Goal: Task Accomplishment & Management: Complete application form

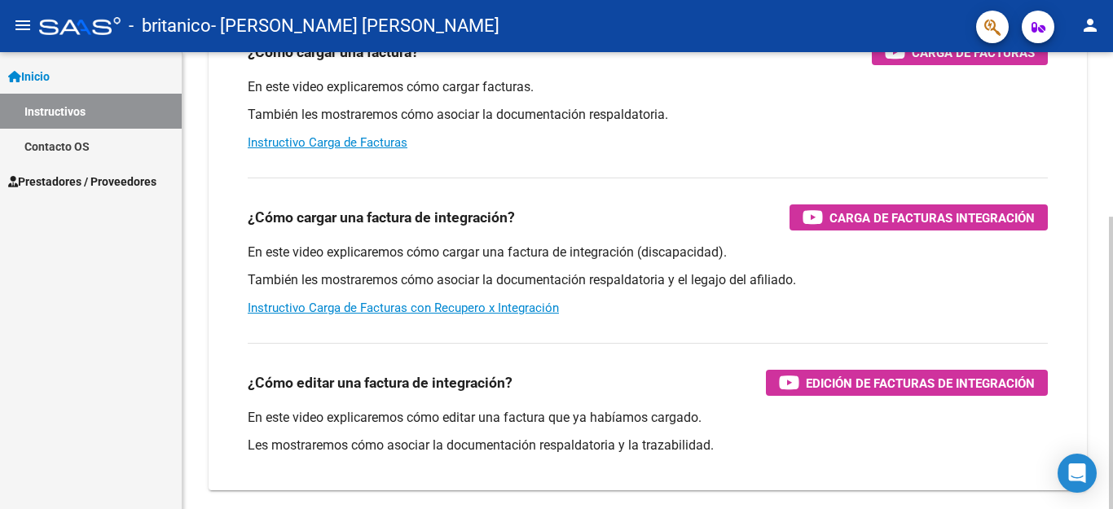
scroll to position [216, 0]
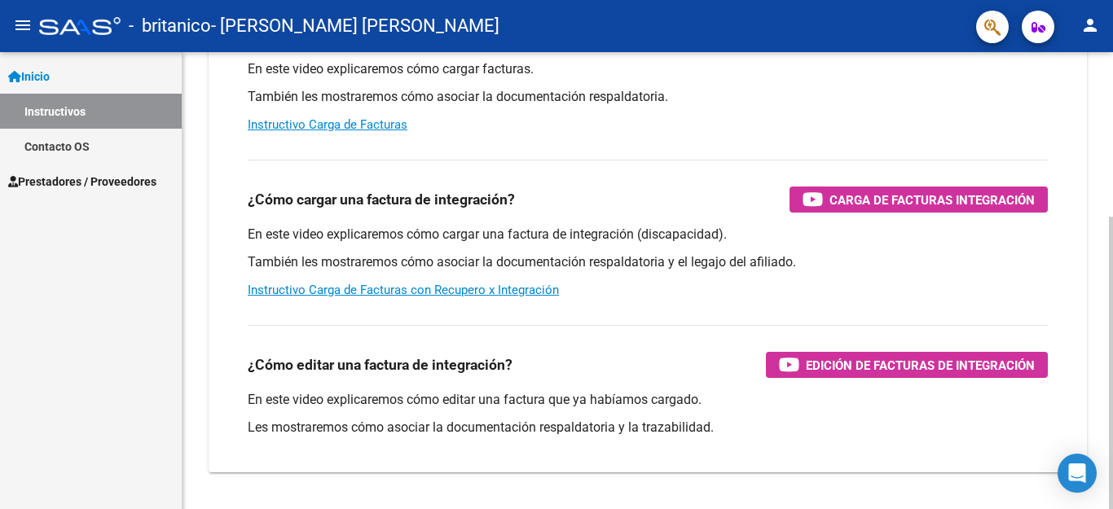
click at [1107, 322] on div "Instructivos y Video Tutoriales SAAS Centro de Ayuda - Administración de O.S. C…" at bounding box center [650, 193] width 935 height 715
click at [414, 293] on link "Instructivo Carga de Facturas con Recupero x Integración" at bounding box center [403, 290] width 311 height 15
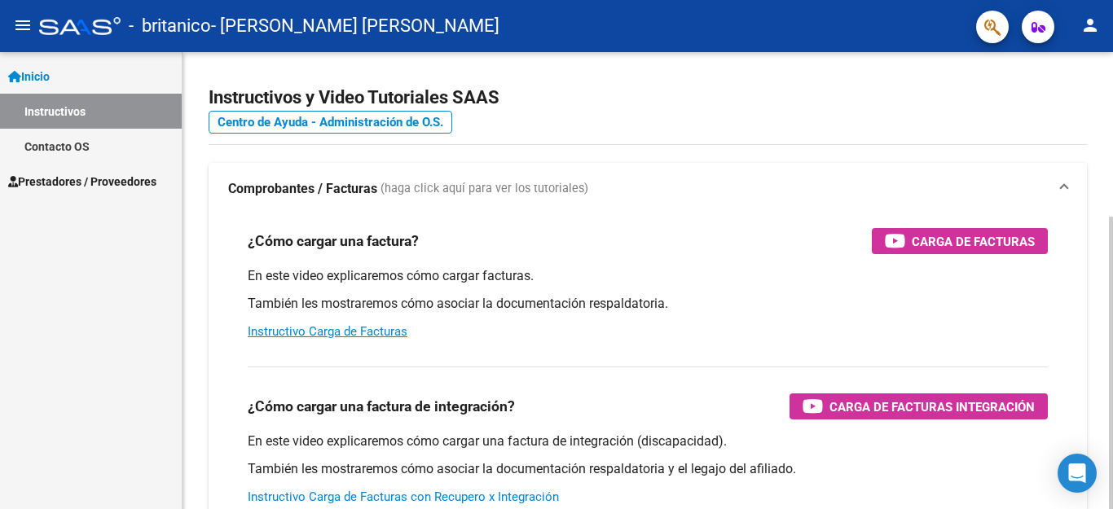
scroll to position [0, 0]
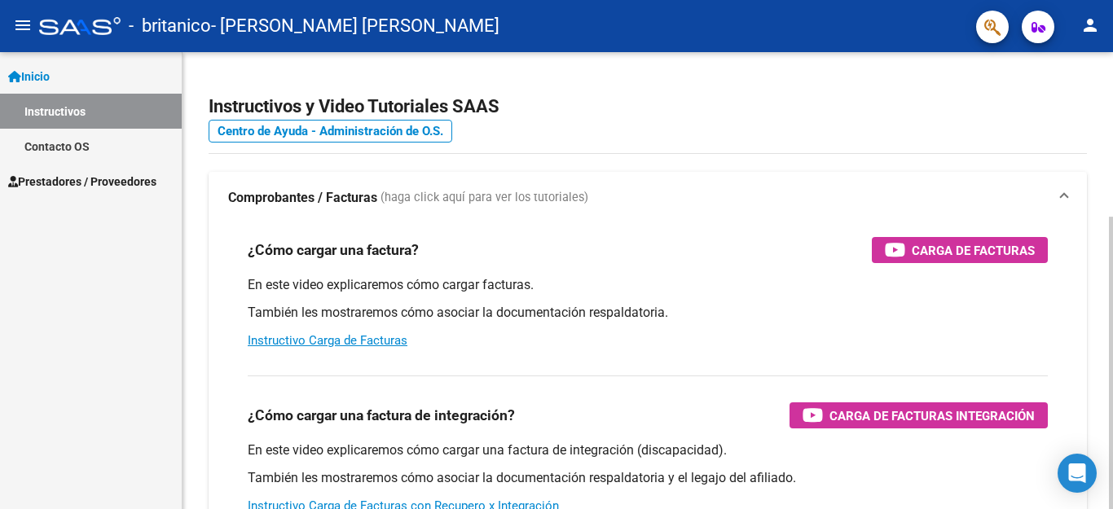
click at [1112, 217] on div at bounding box center [1111, 363] width 4 height 293
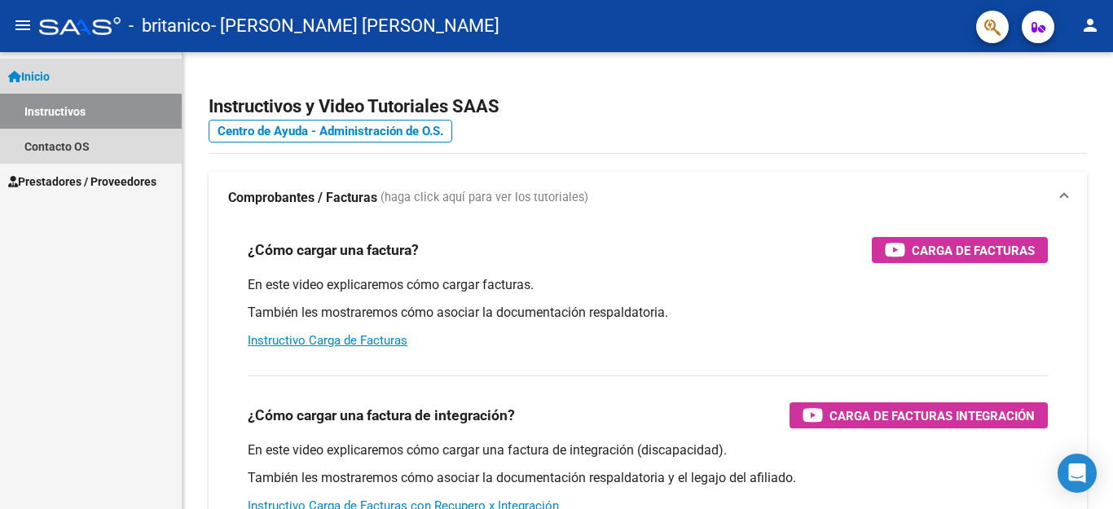
click at [100, 68] on link "Inicio" at bounding box center [91, 76] width 182 height 35
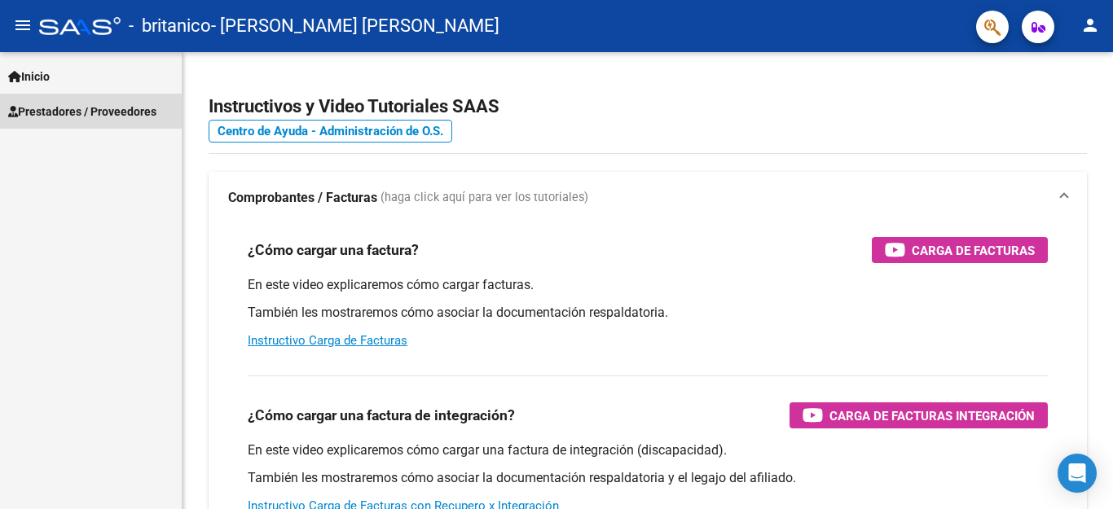
click at [86, 103] on span "Prestadores / Proveedores" at bounding box center [82, 112] width 148 height 18
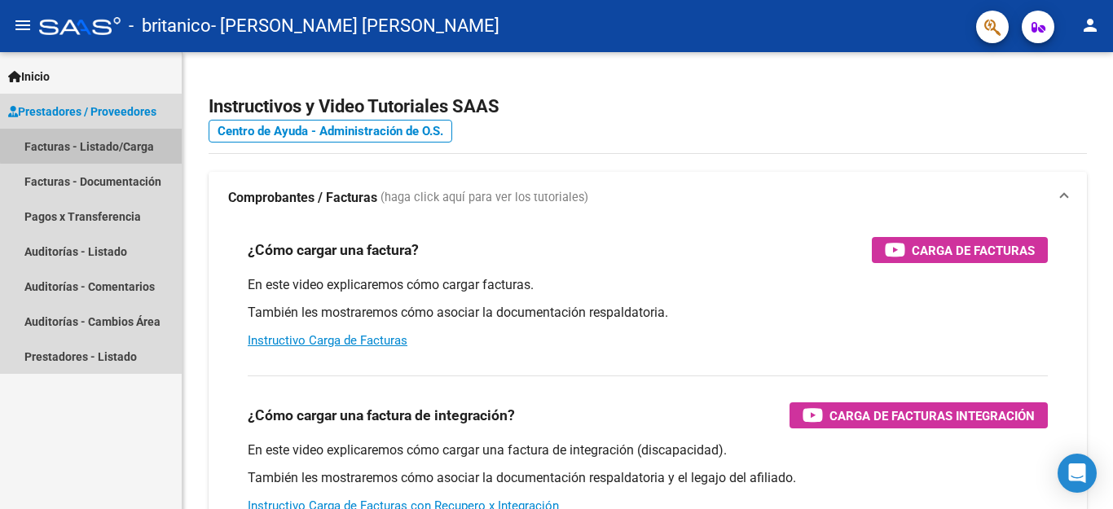
click at [91, 145] on link "Facturas - Listado/Carga" at bounding box center [91, 146] width 182 height 35
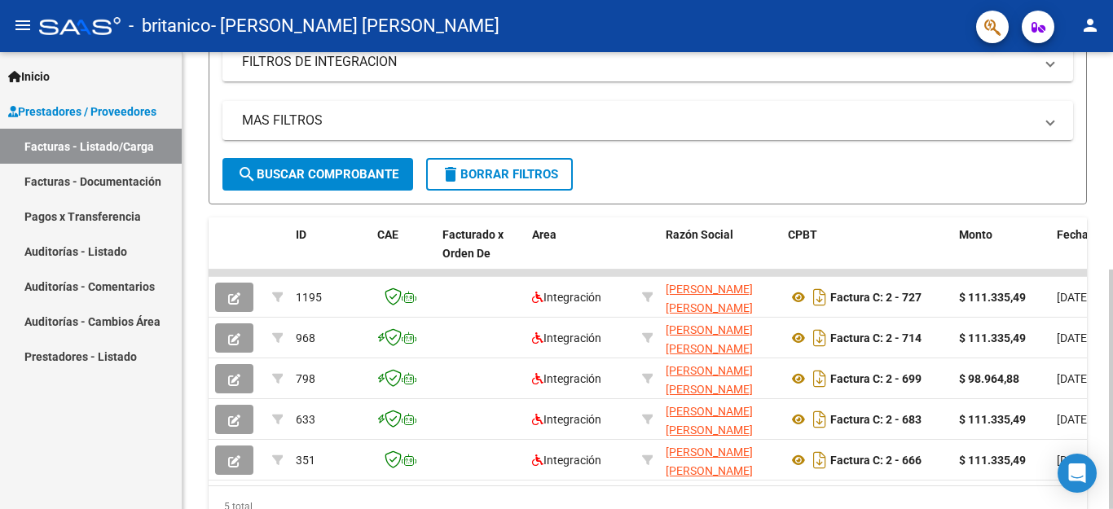
scroll to position [389, 0]
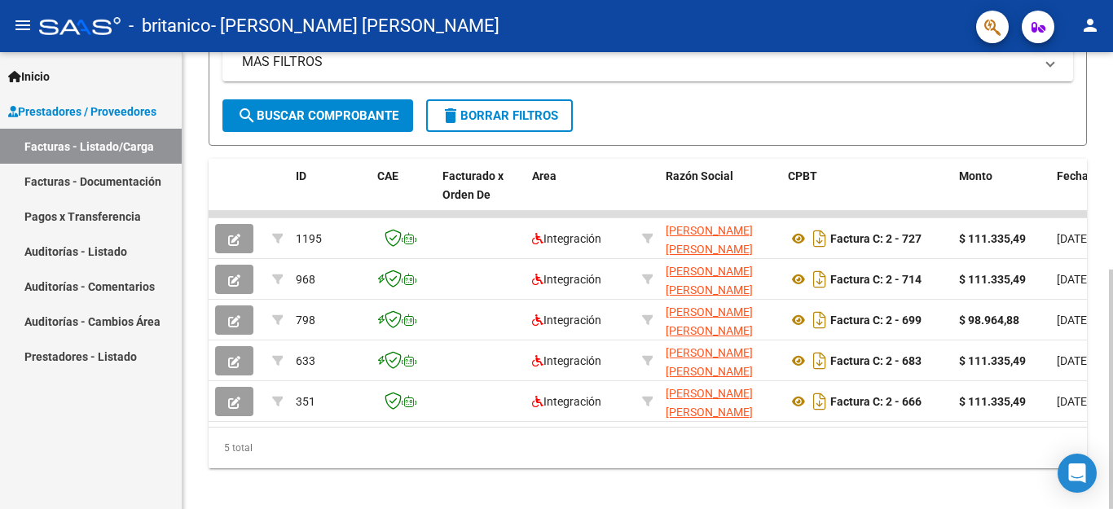
click at [1112, 344] on div at bounding box center [1111, 390] width 4 height 240
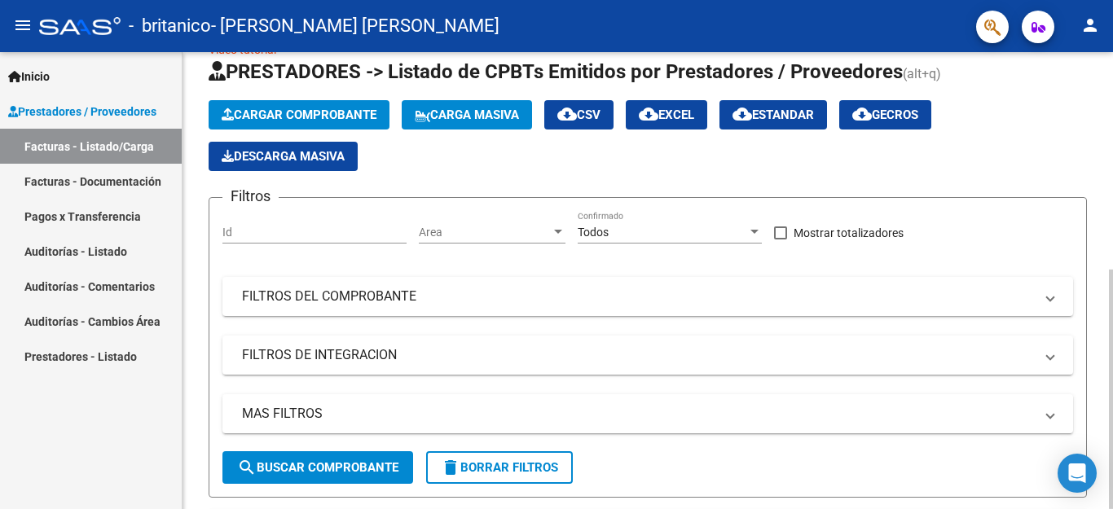
scroll to position [0, 0]
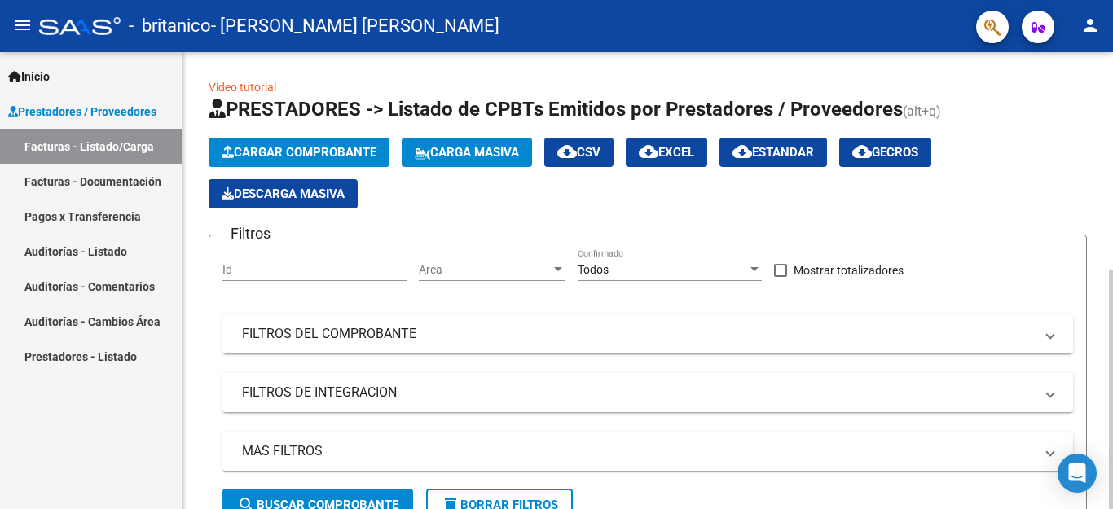
click at [1112, 42] on div "menu - britanico - [PERSON_NAME] [PERSON_NAME] person Inicio Instructivos Conta…" at bounding box center [556, 254] width 1113 height 509
click at [318, 153] on span "Cargar Comprobante" at bounding box center [299, 152] width 155 height 15
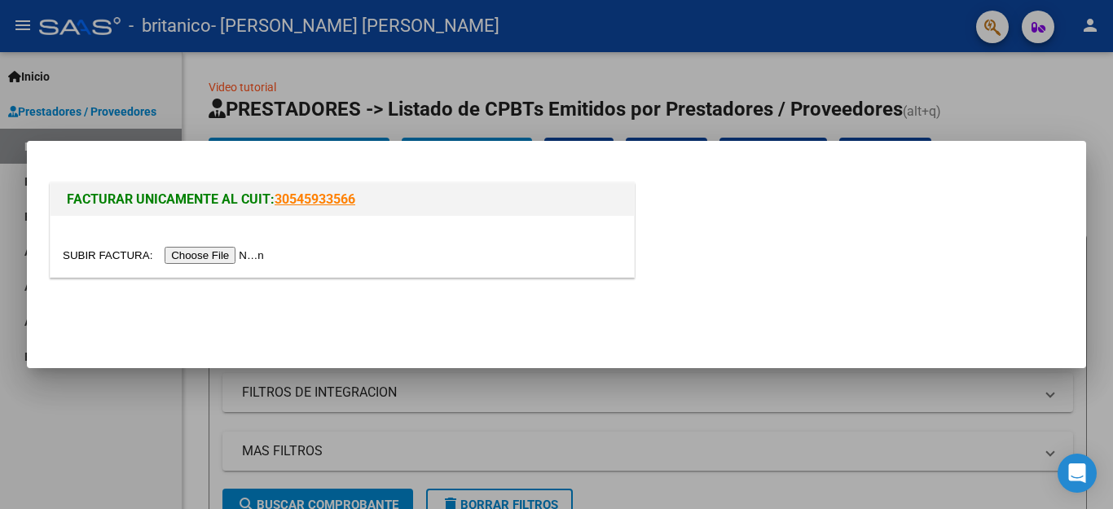
click at [203, 262] on input "file" at bounding box center [166, 255] width 206 height 17
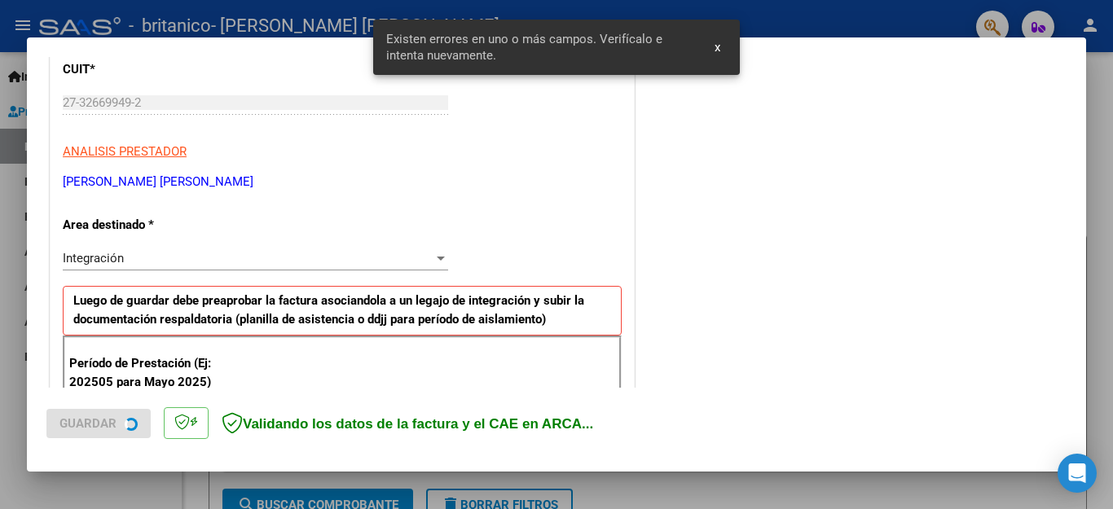
scroll to position [372, 0]
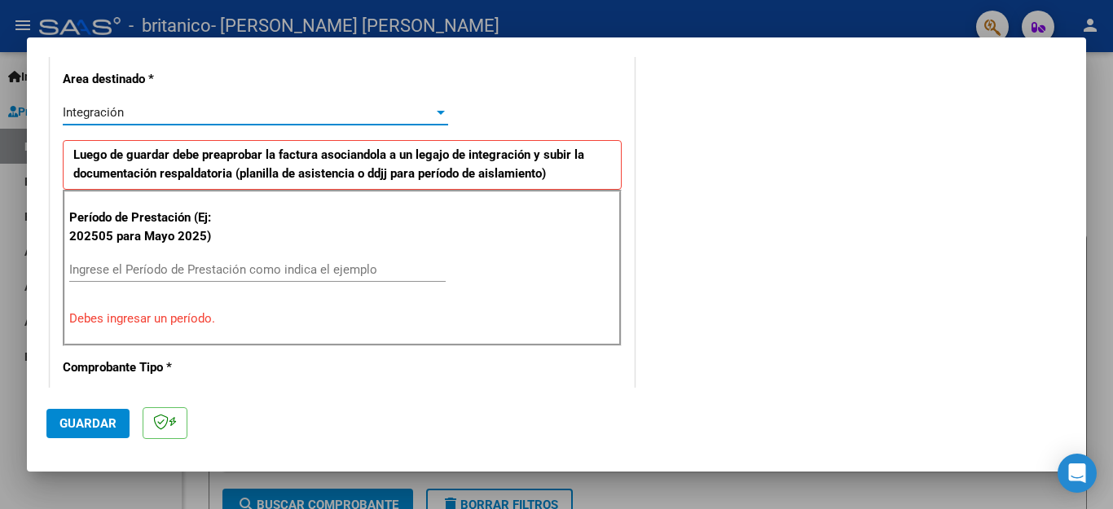
click at [437, 115] on div at bounding box center [440, 112] width 15 height 13
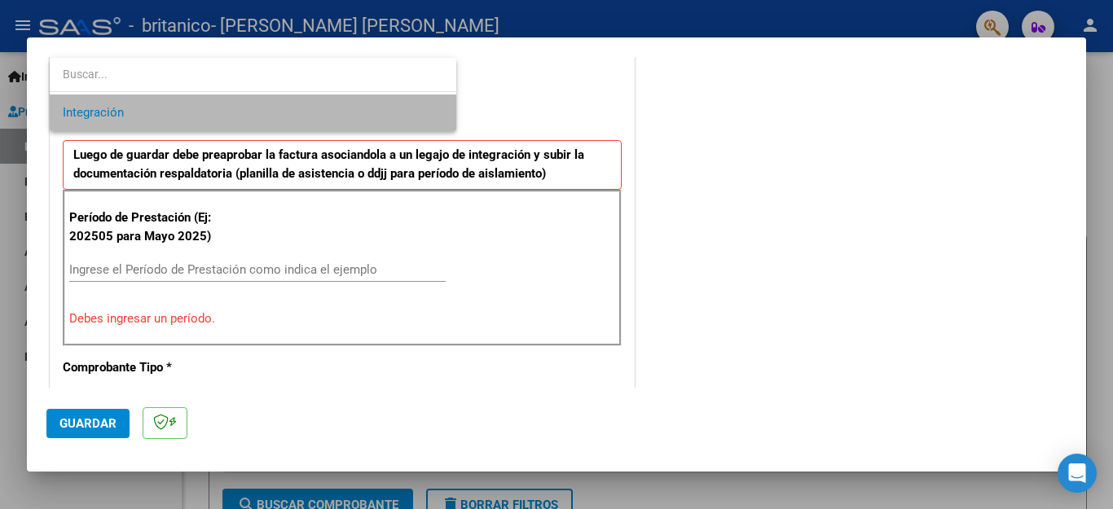
click at [412, 115] on span "Integración" at bounding box center [253, 113] width 381 height 37
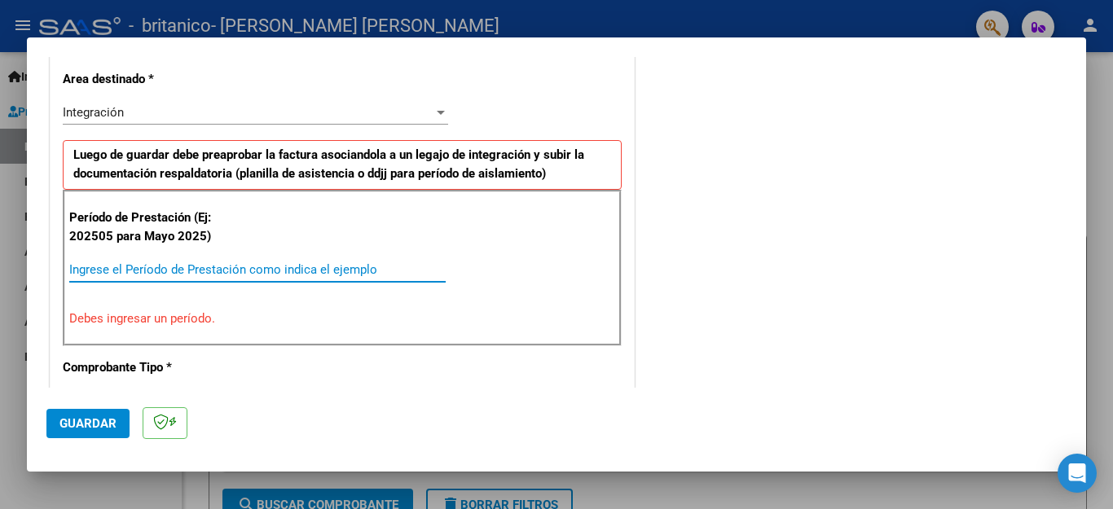
click at [288, 268] on input "Ingrese el Período de Prestación como indica el ejemplo" at bounding box center [257, 269] width 376 height 15
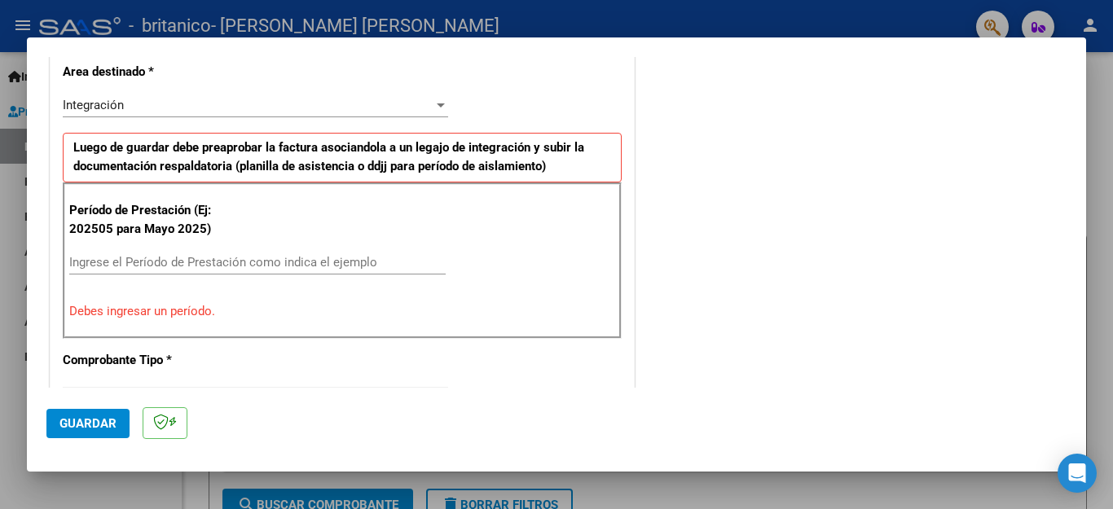
scroll to position [383, 0]
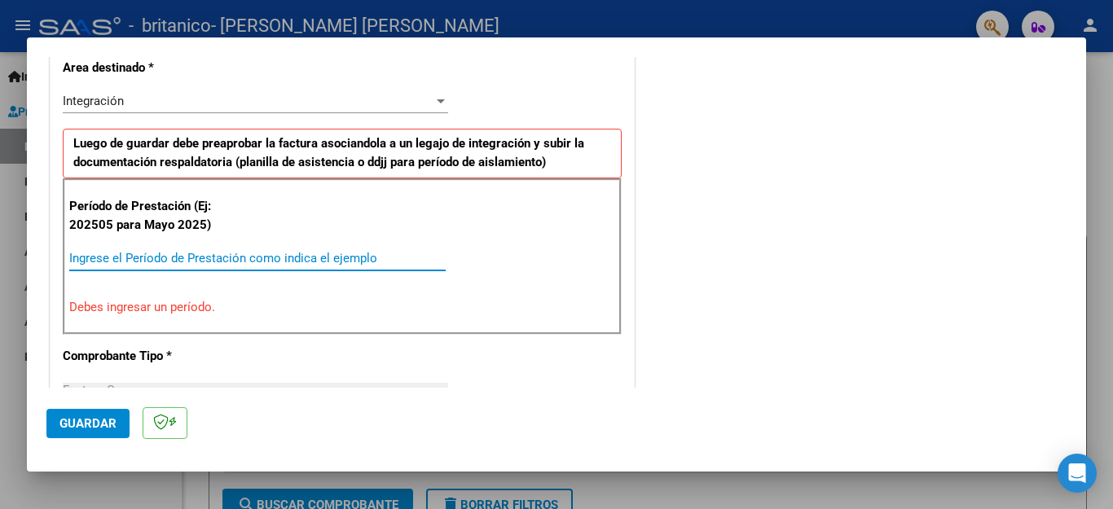
click at [336, 253] on input "Ingrese el Período de Prestación como indica el ejemplo" at bounding box center [257, 258] width 376 height 15
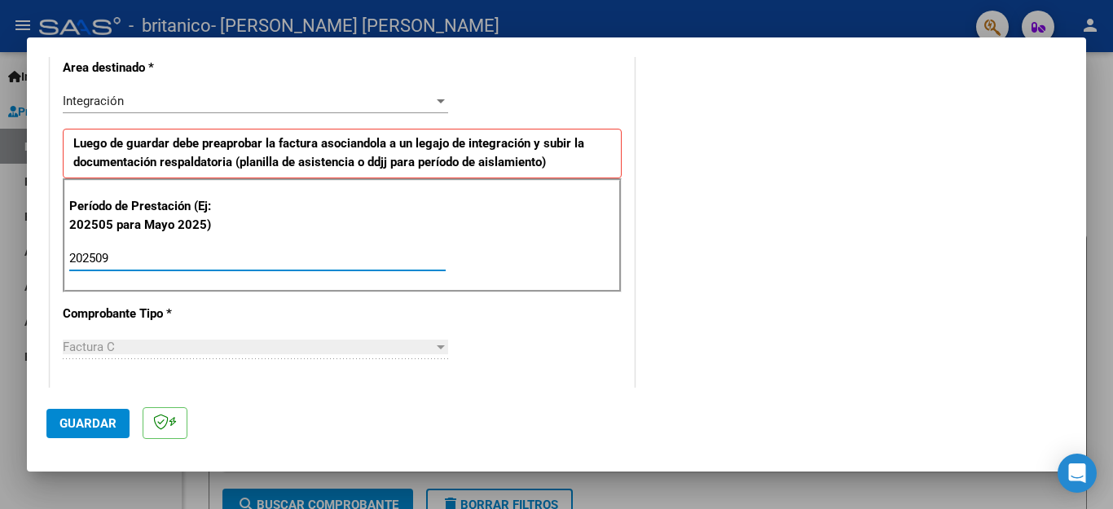
type input "202509"
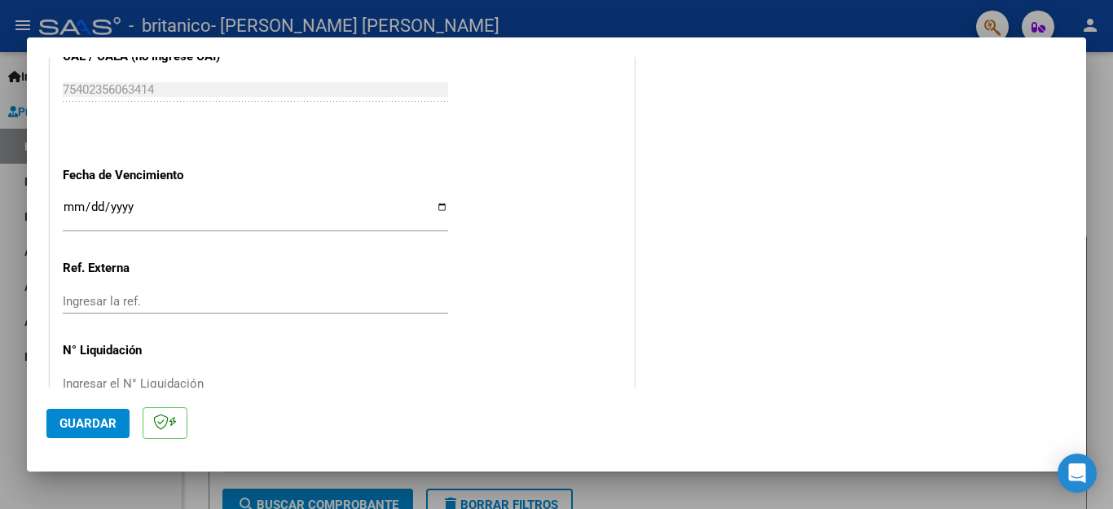
scroll to position [1083, 0]
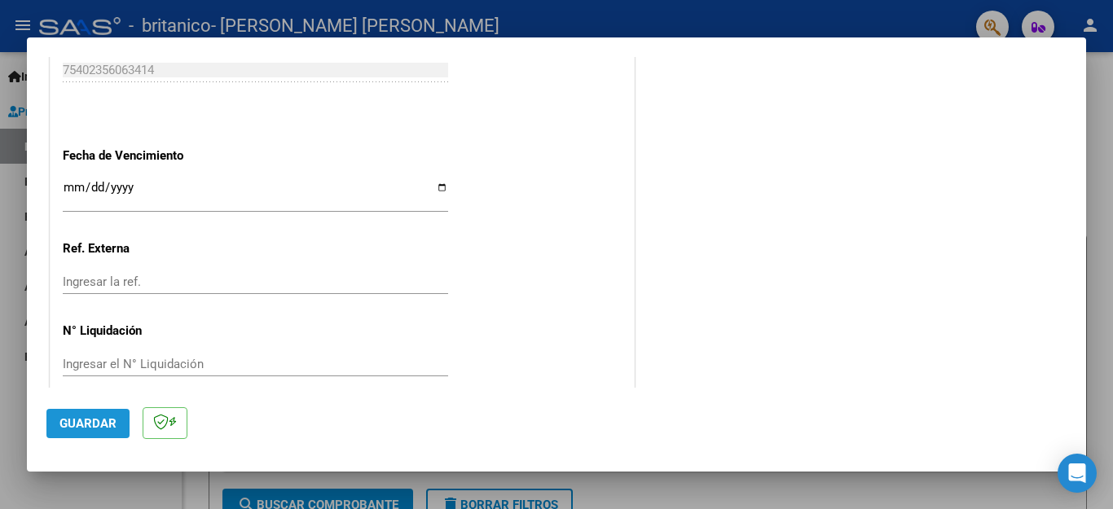
click at [98, 420] on span "Guardar" at bounding box center [87, 423] width 57 height 15
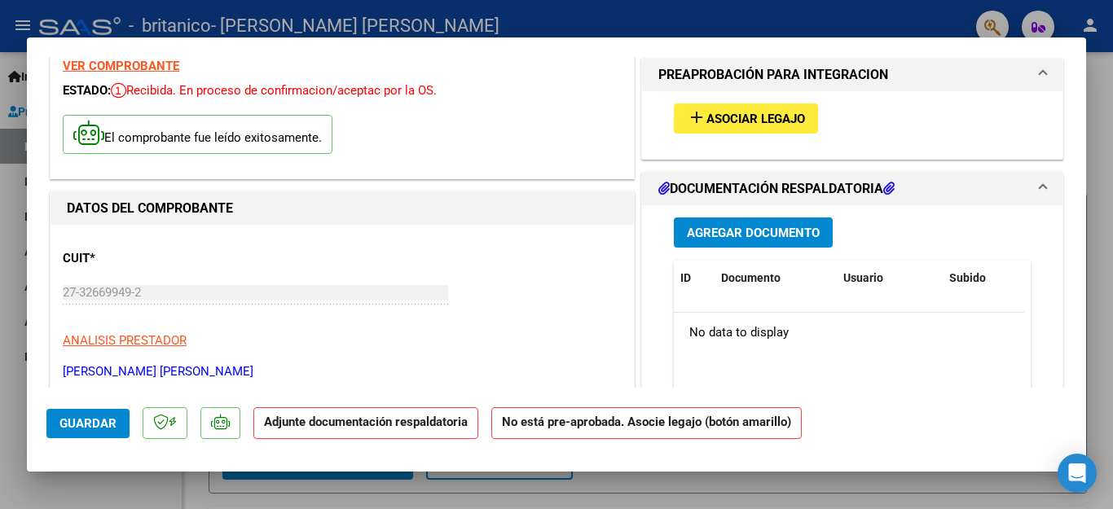
scroll to position [0, 0]
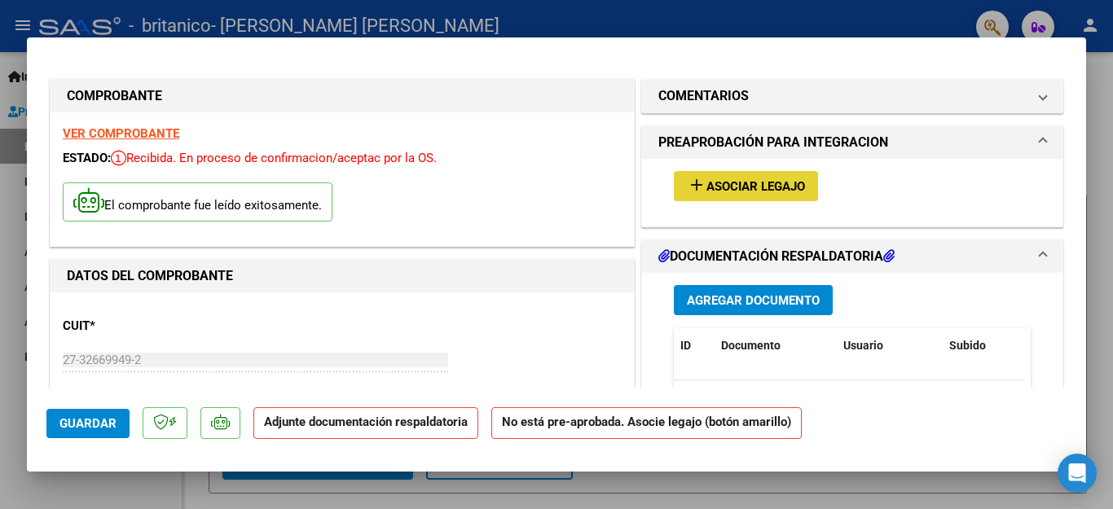
click at [767, 181] on span "Asociar Legajo" at bounding box center [755, 186] width 99 height 15
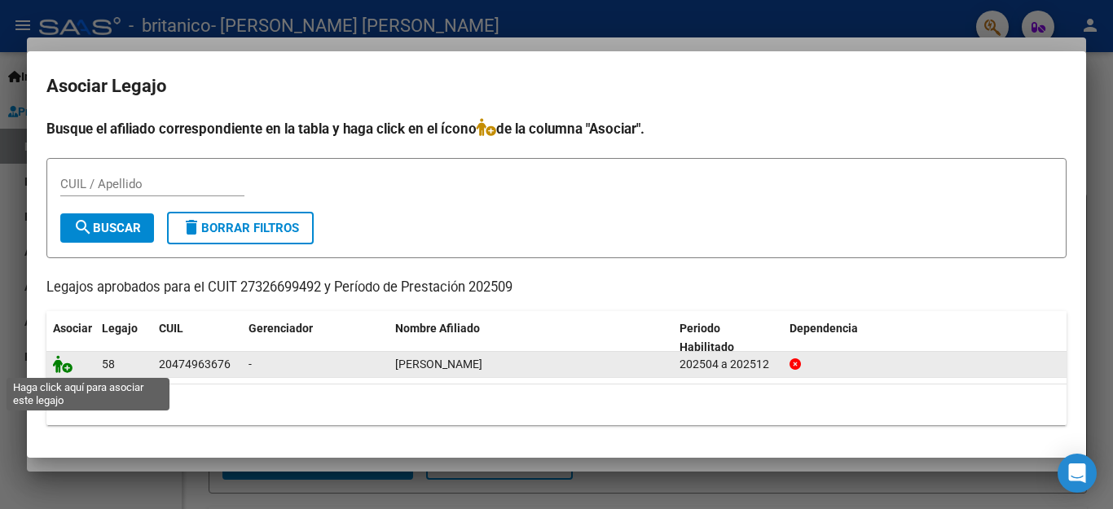
click at [64, 366] on icon at bounding box center [63, 364] width 20 height 18
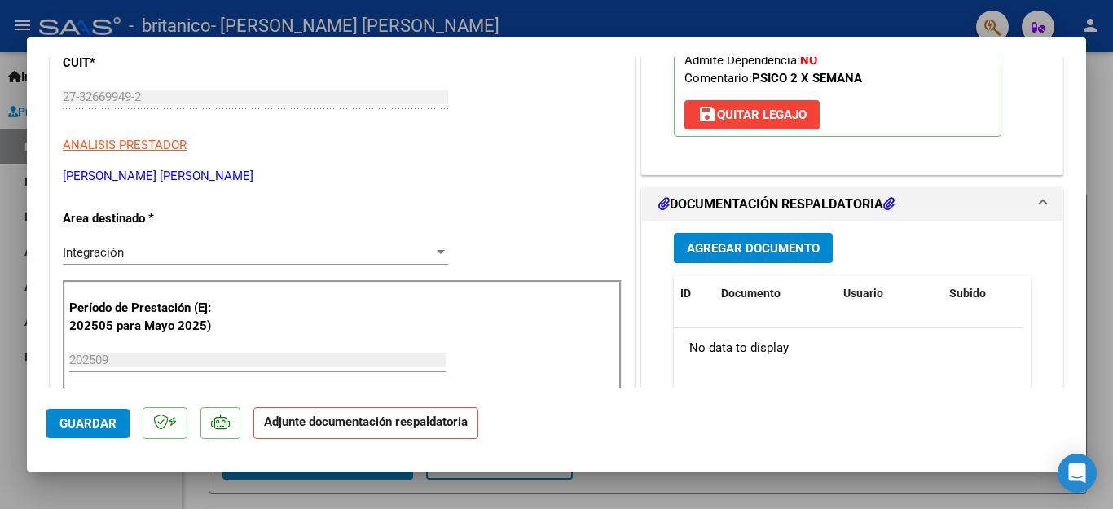
scroll to position [232, 0]
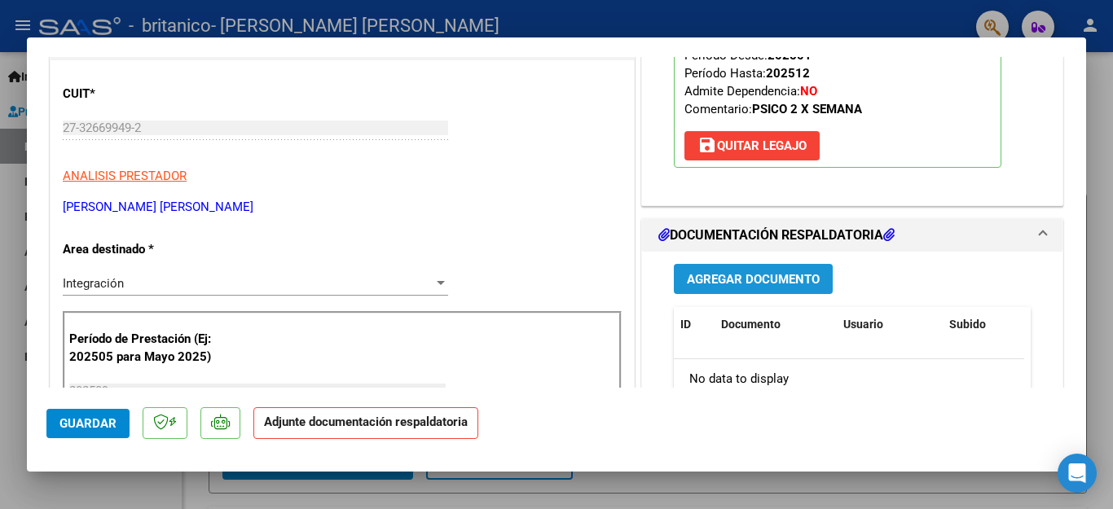
click at [743, 274] on span "Agregar Documento" at bounding box center [753, 279] width 133 height 15
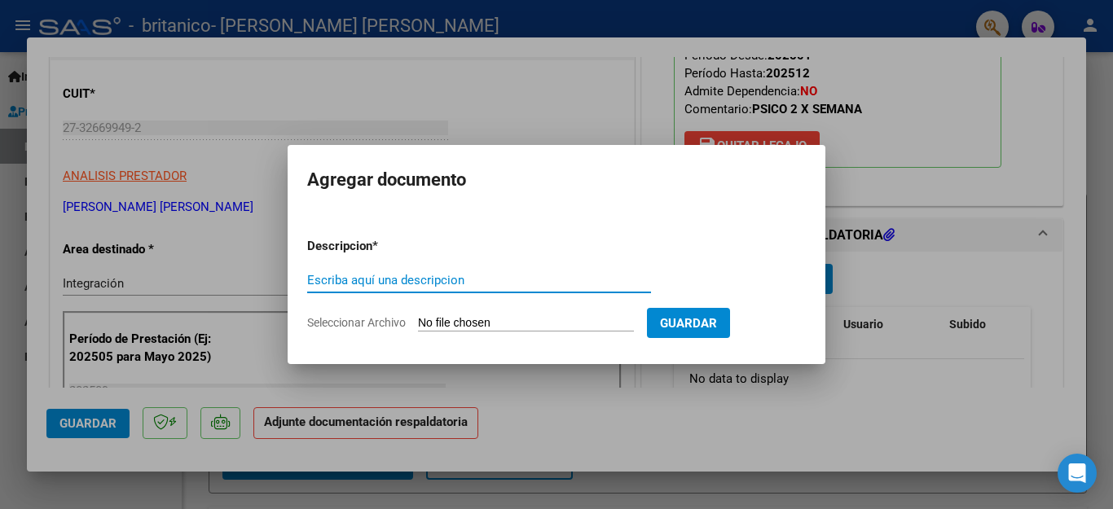
click at [389, 283] on input "Escriba aquí una descripcion" at bounding box center [479, 280] width 344 height 15
type input "Planilla de asistencia"
click at [474, 319] on input "Seleccionar Archivo" at bounding box center [526, 323] width 216 height 15
type input "C:\fakepath\planilla de asistencia [DATE] [PERSON_NAME].pdf"
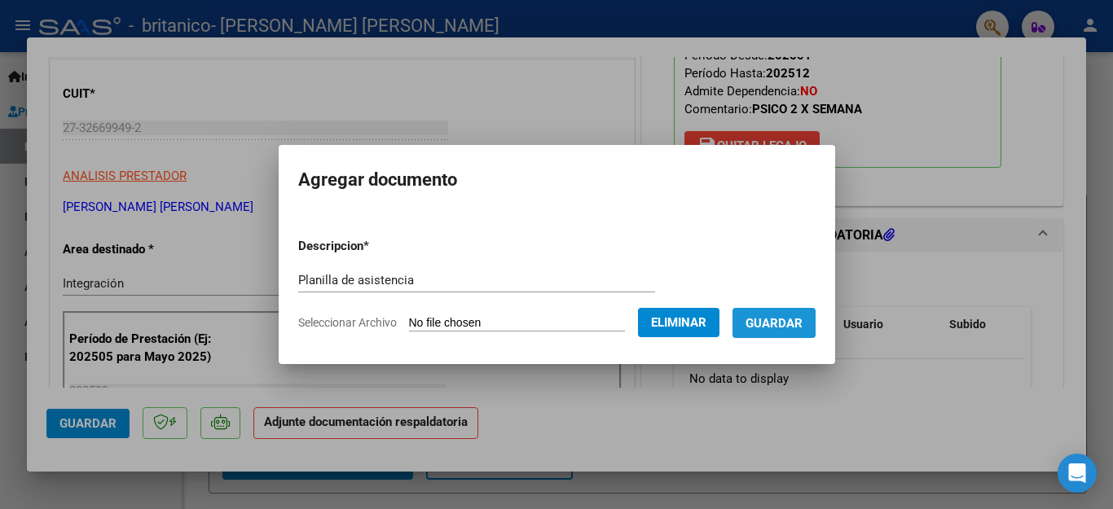
click at [760, 326] on span "Guardar" at bounding box center [774, 323] width 57 height 15
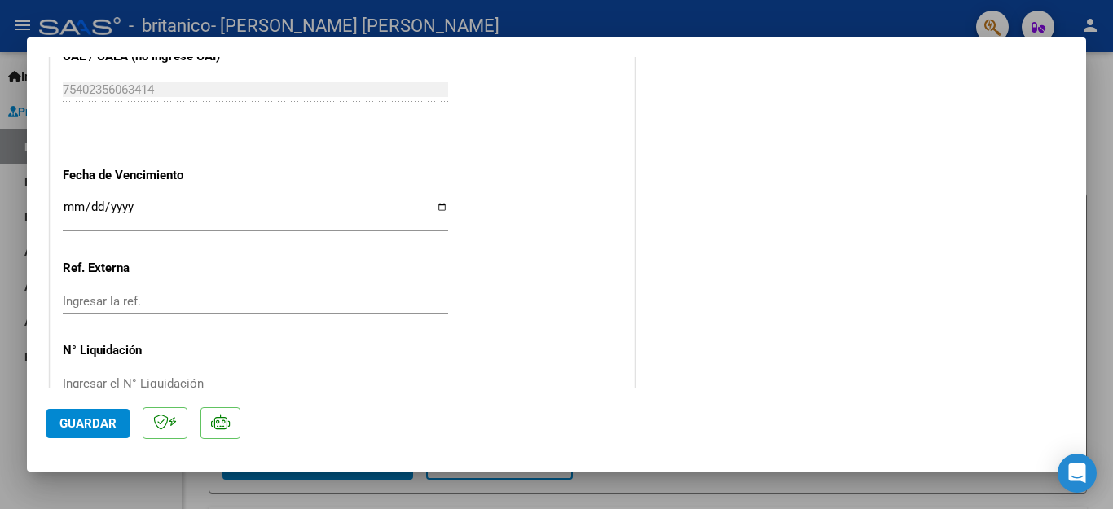
scroll to position [1107, 0]
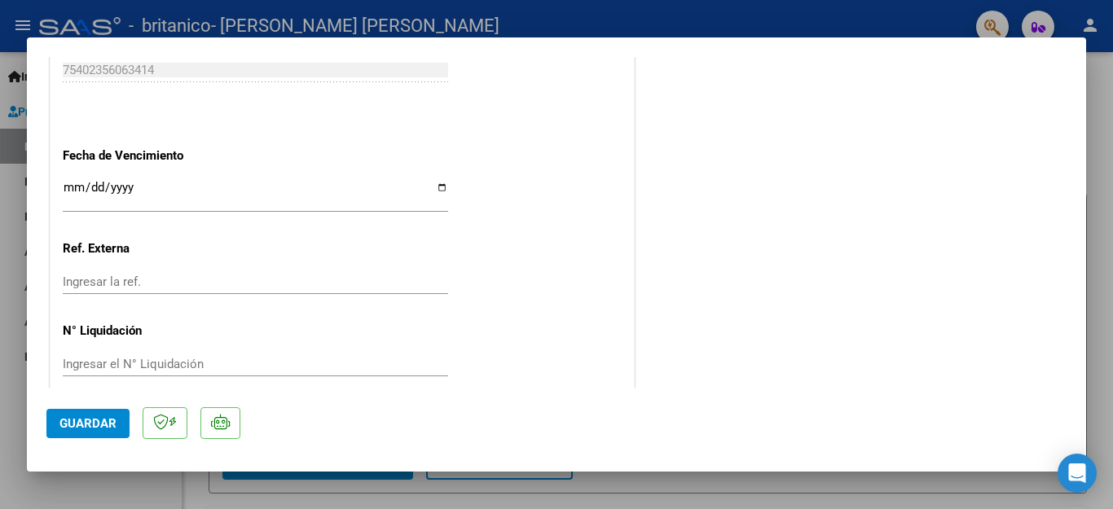
click at [74, 423] on span "Guardar" at bounding box center [87, 423] width 57 height 15
click at [1109, 227] on div at bounding box center [556, 254] width 1113 height 509
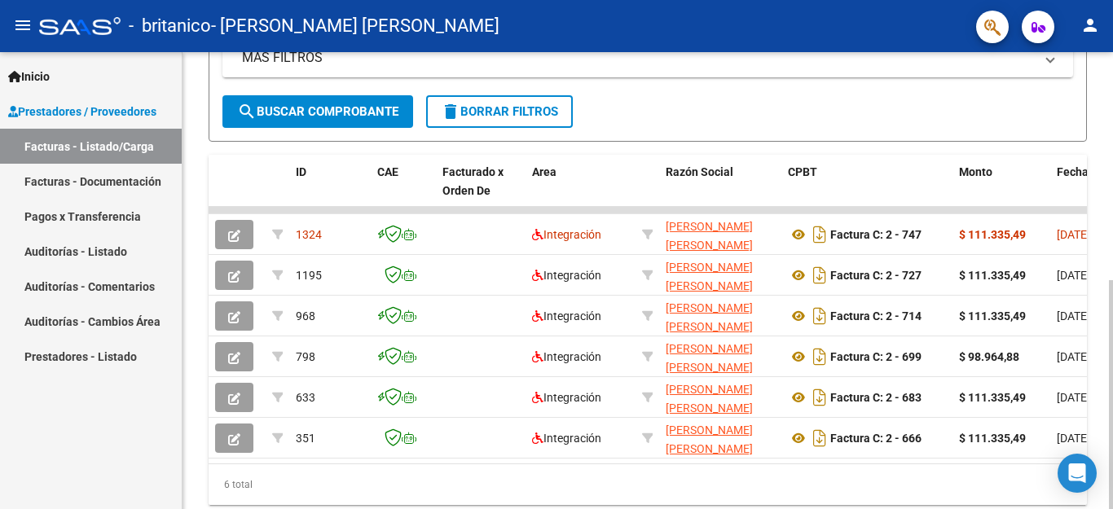
scroll to position [402, 0]
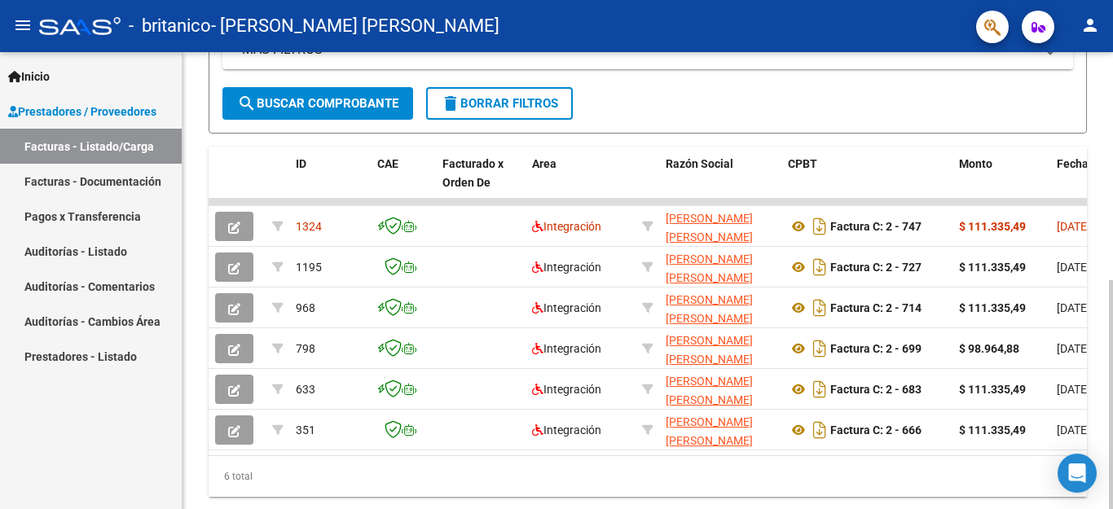
click at [1112, 372] on div at bounding box center [1111, 394] width 4 height 229
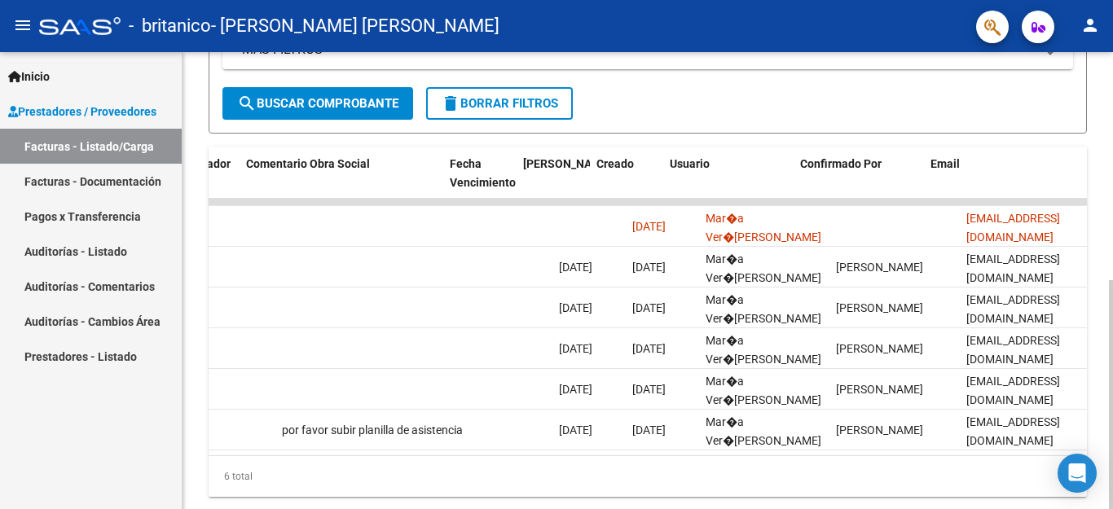
scroll to position [0, 2557]
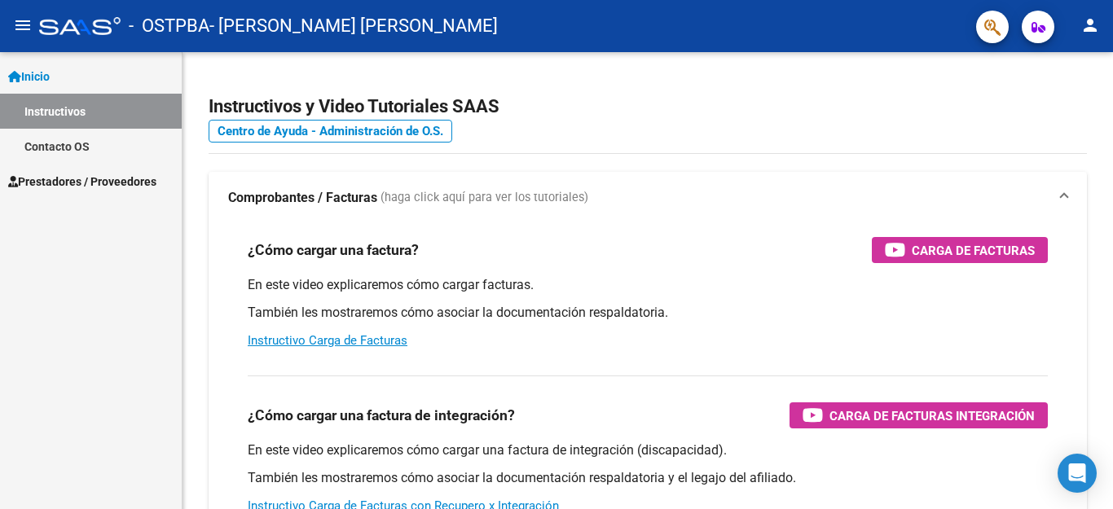
click at [87, 106] on link "Instructivos" at bounding box center [91, 111] width 182 height 35
click at [112, 185] on span "Prestadores / Proveedores" at bounding box center [82, 182] width 148 height 18
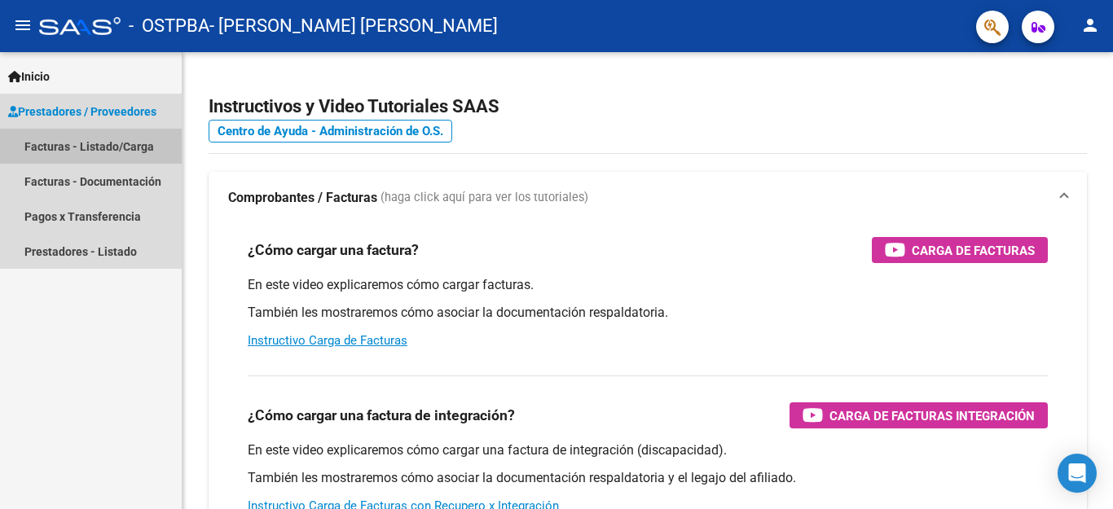
click at [108, 146] on link "Facturas - Listado/Carga" at bounding box center [91, 146] width 182 height 35
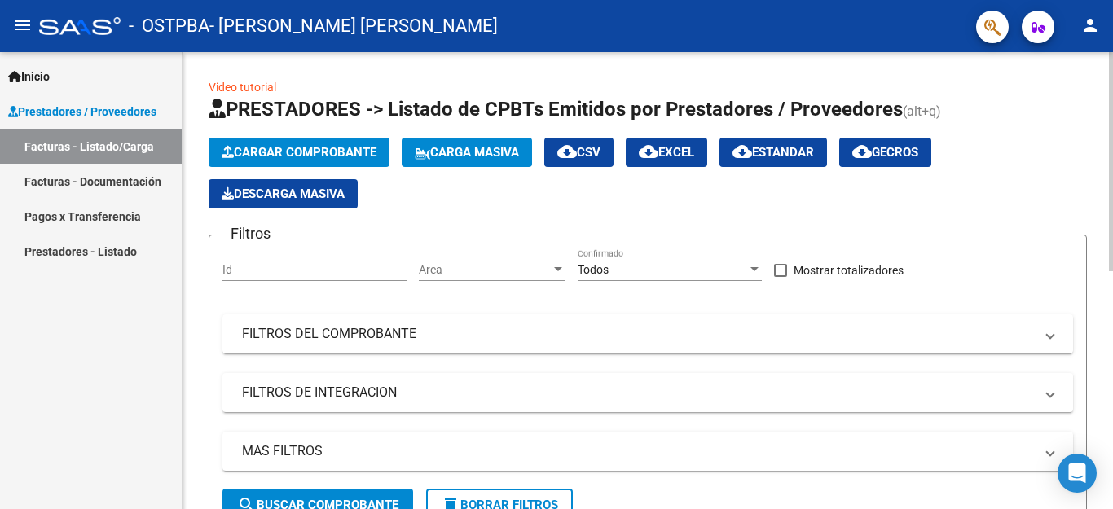
click at [286, 151] on span "Cargar Comprobante" at bounding box center [299, 152] width 155 height 15
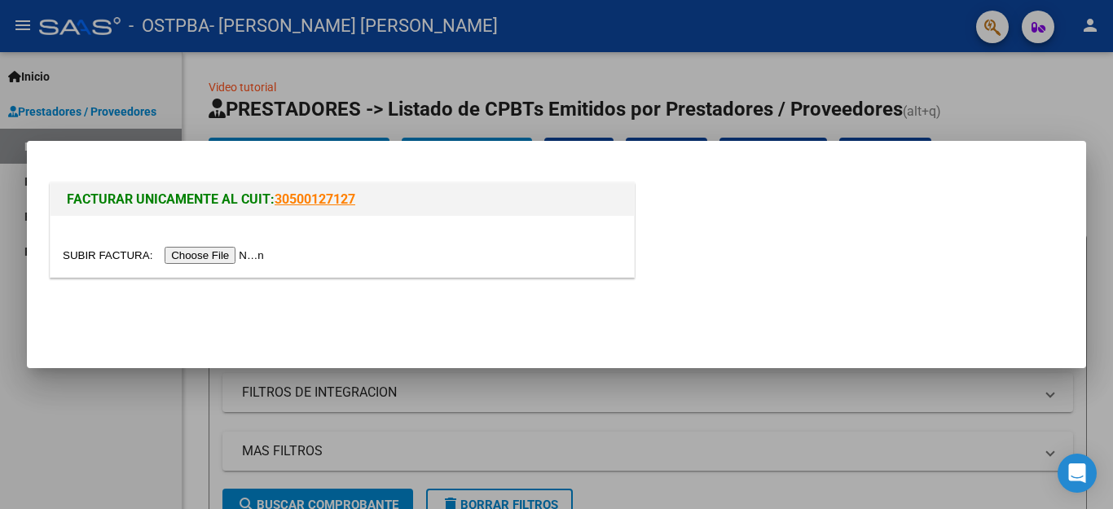
click at [239, 255] on input "file" at bounding box center [166, 255] width 206 height 17
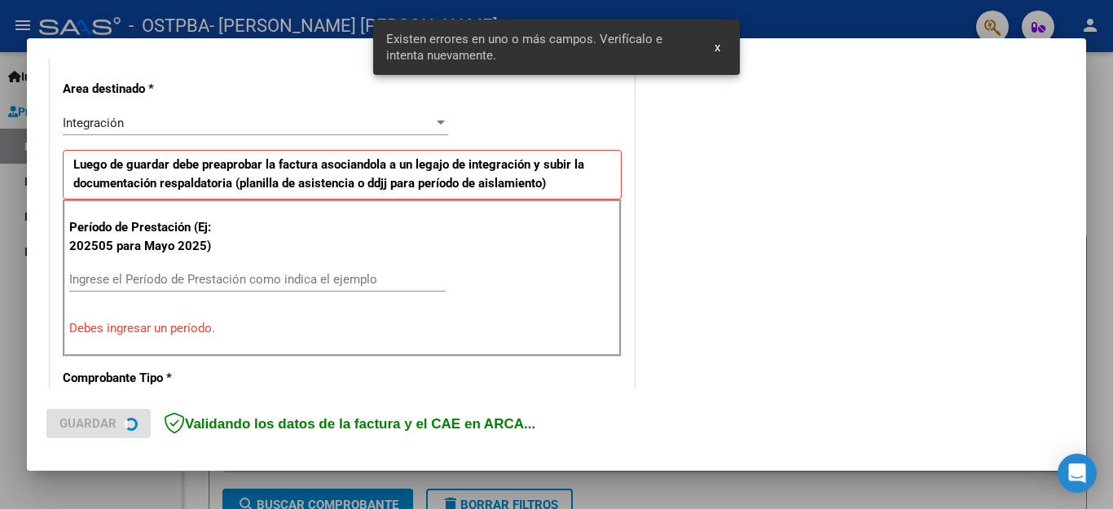
scroll to position [372, 0]
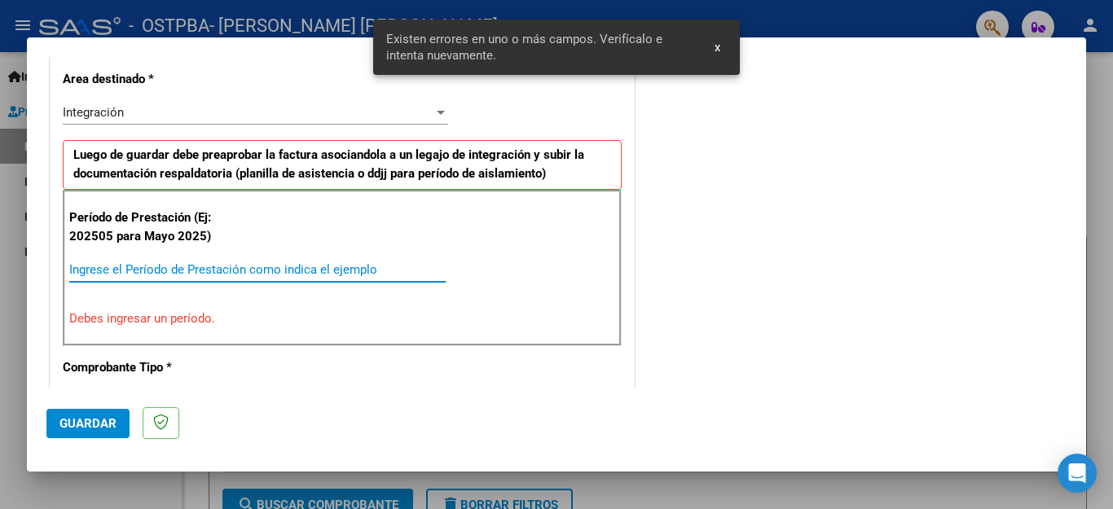
click at [156, 273] on input "Ingrese el Período de Prestación como indica el ejemplo" at bounding box center [257, 269] width 376 height 15
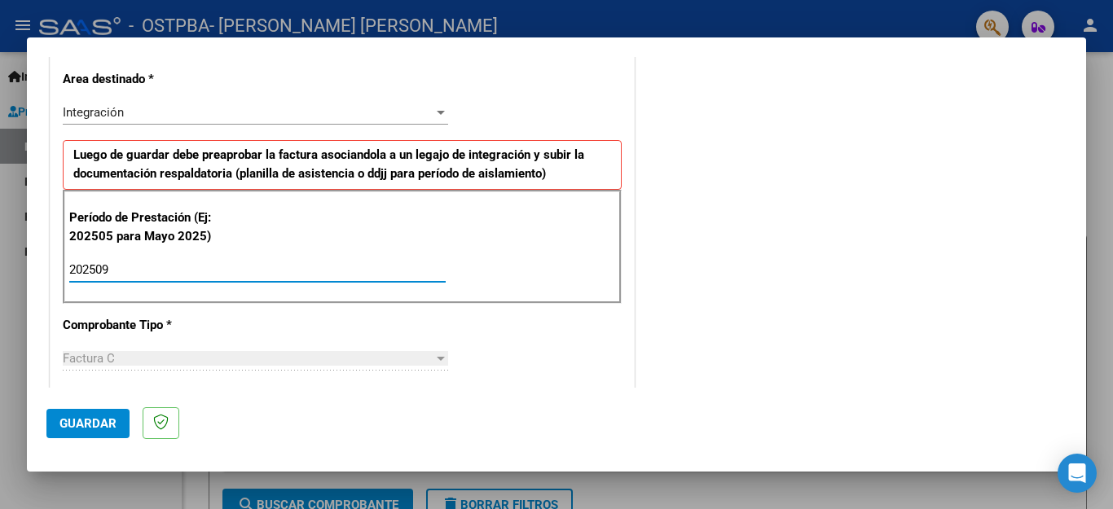
type input "202509"
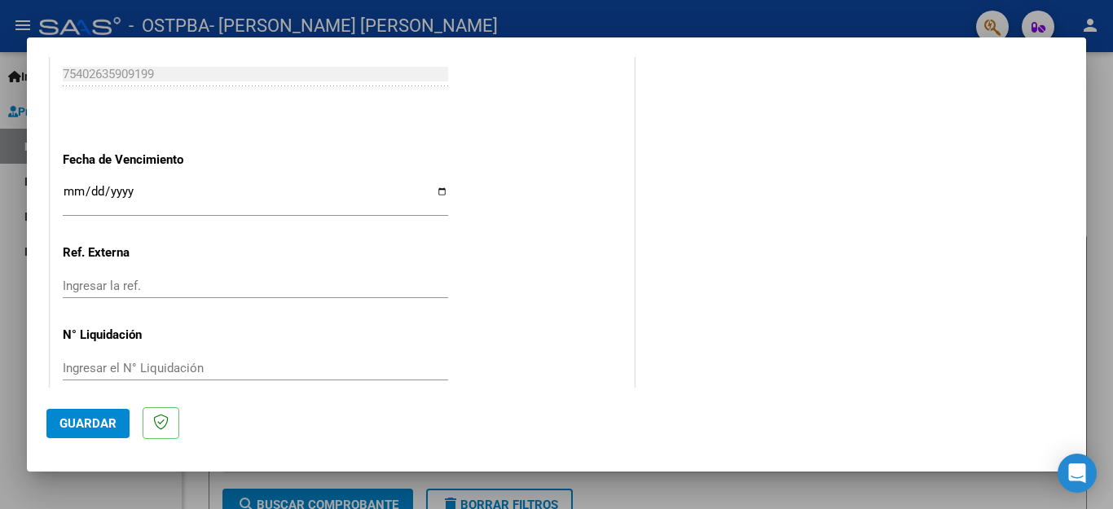
scroll to position [1083, 0]
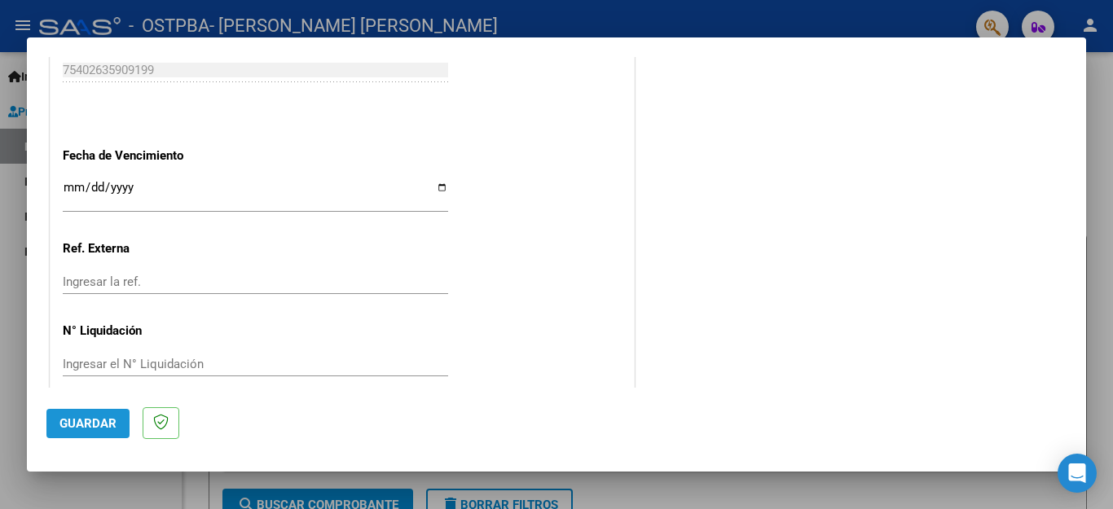
click at [79, 424] on span "Guardar" at bounding box center [87, 423] width 57 height 15
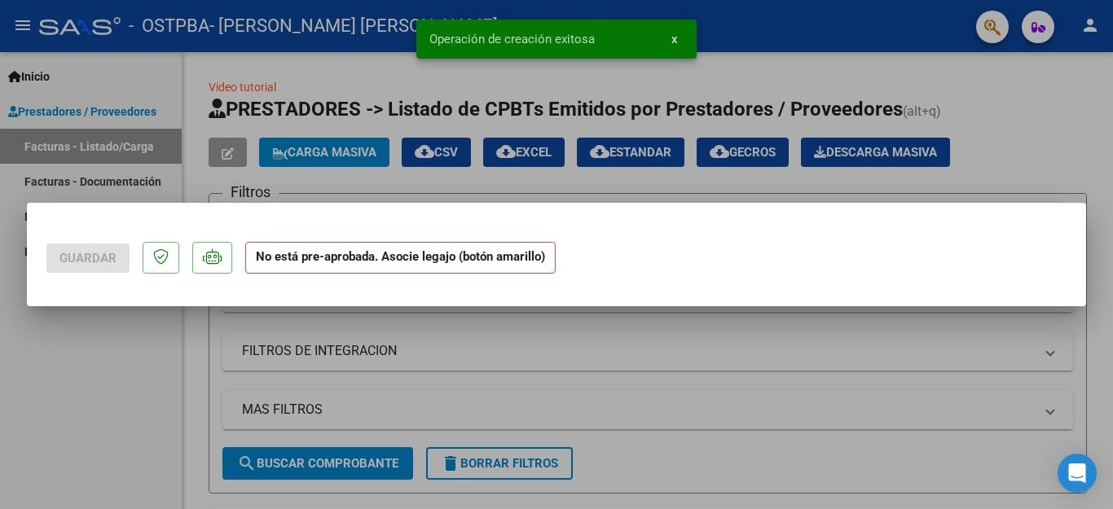
scroll to position [0, 0]
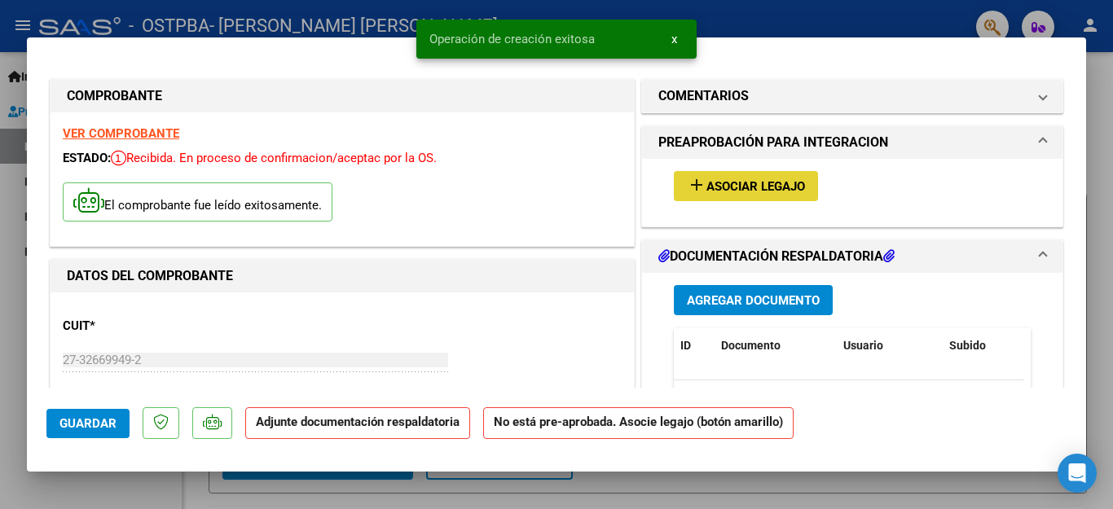
click at [733, 187] on span "Asociar Legajo" at bounding box center [755, 186] width 99 height 15
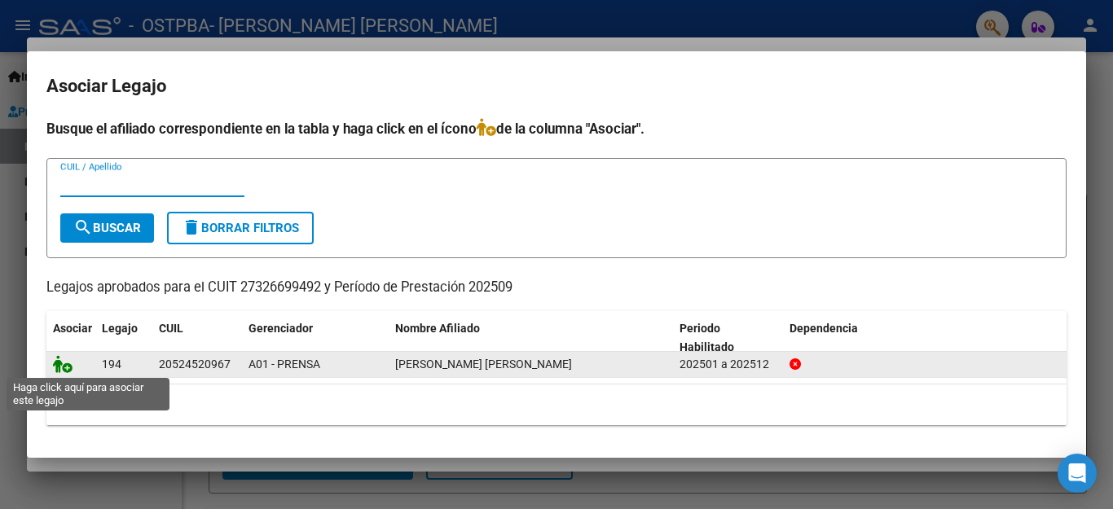
click at [55, 367] on icon at bounding box center [63, 364] width 20 height 18
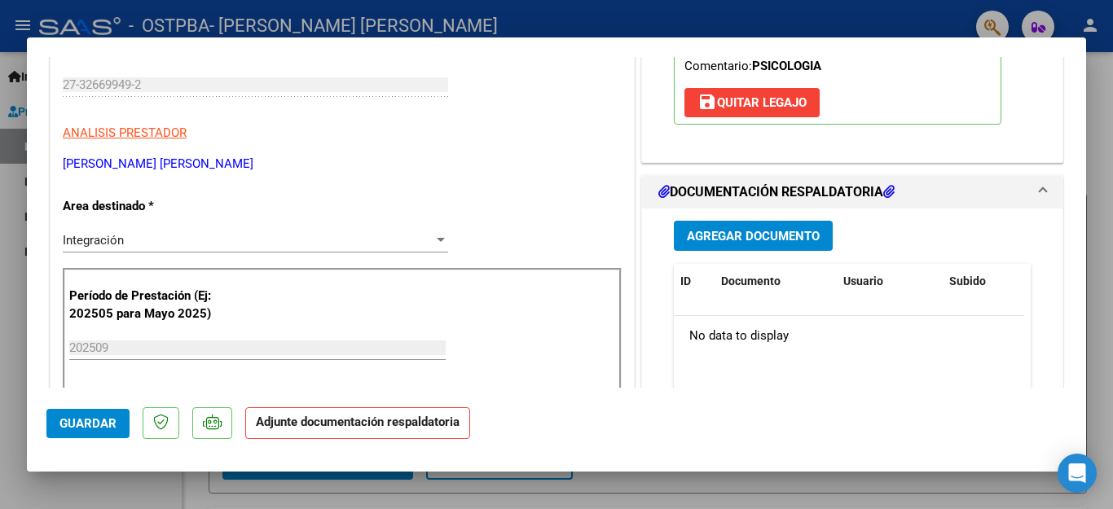
scroll to position [317, 0]
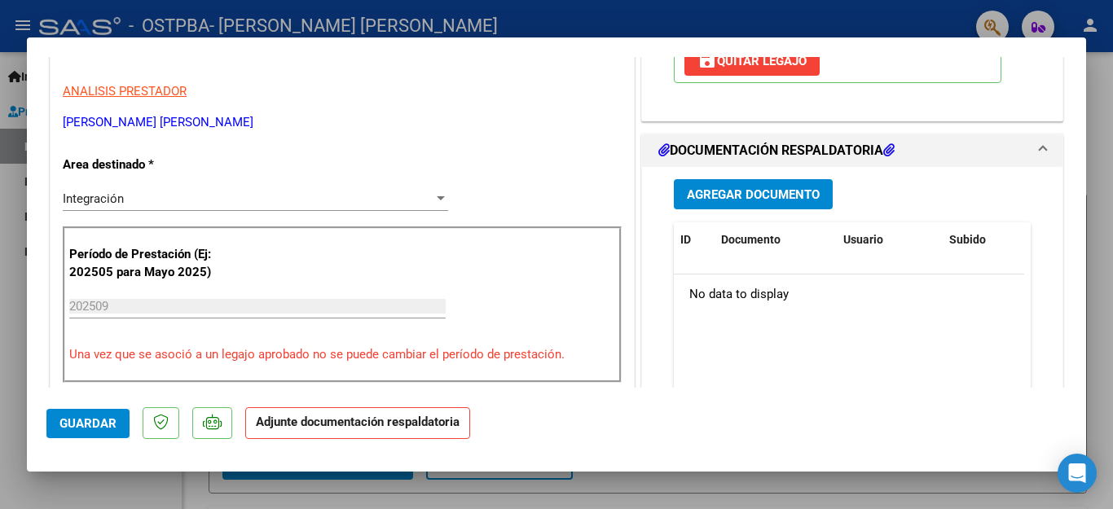
click at [746, 191] on span "Agregar Documento" at bounding box center [753, 194] width 133 height 15
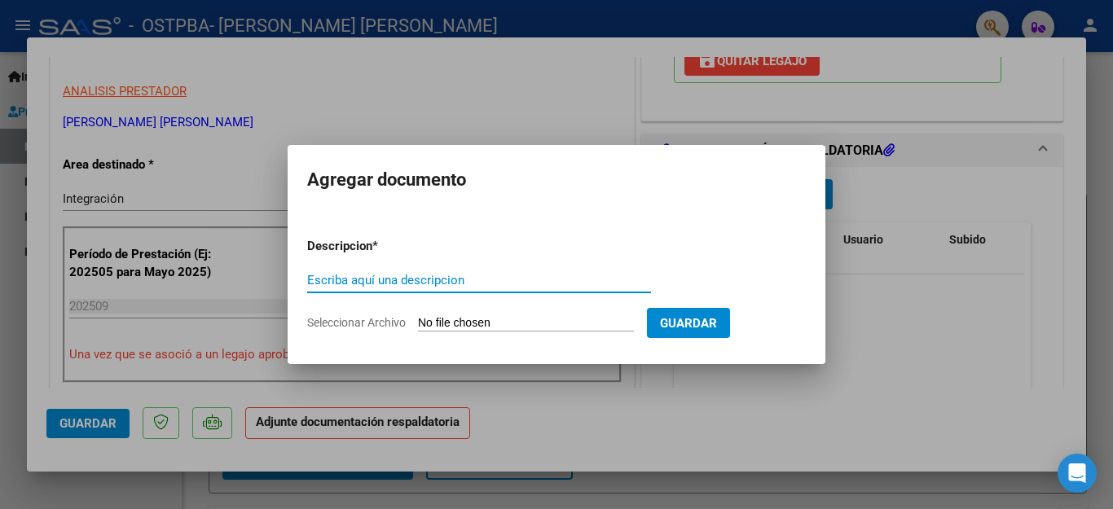
click at [402, 278] on input "Escriba aquí una descripcion" at bounding box center [479, 280] width 344 height 15
type input "planilla de asistencia"
click at [452, 323] on input "Seleccionar Archivo" at bounding box center [526, 323] width 216 height 15
type input "C:\fakepath\planilla de asistencia septiembre 2025 german autieri.pdf"
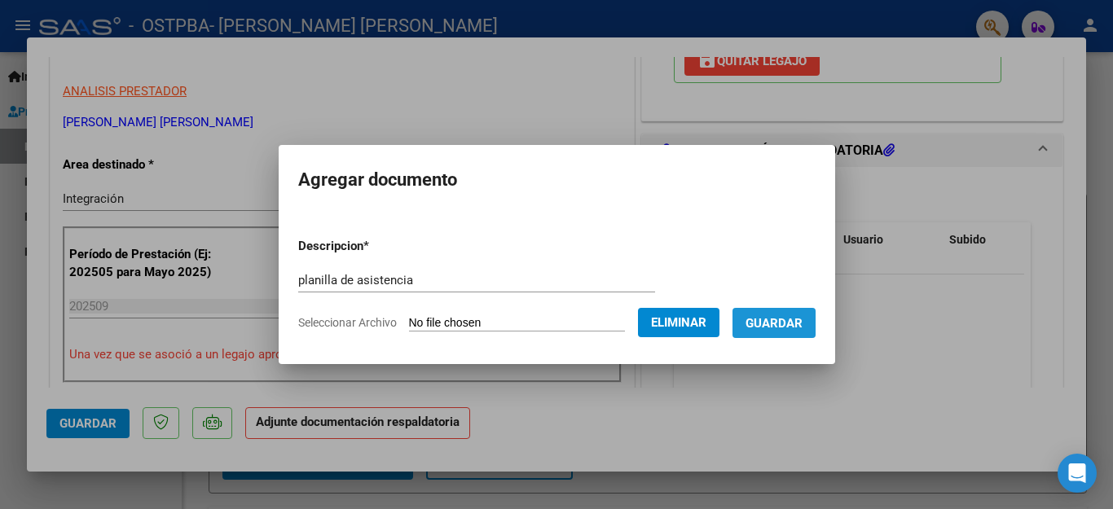
click at [766, 317] on span "Guardar" at bounding box center [774, 323] width 57 height 15
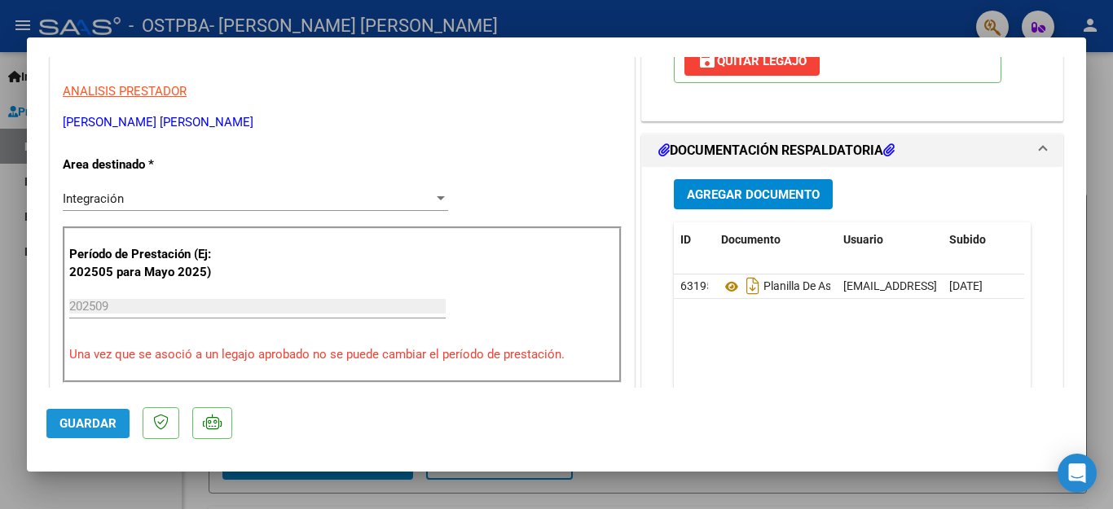
click at [74, 420] on span "Guardar" at bounding box center [87, 423] width 57 height 15
click at [1112, 221] on div at bounding box center [556, 254] width 1113 height 509
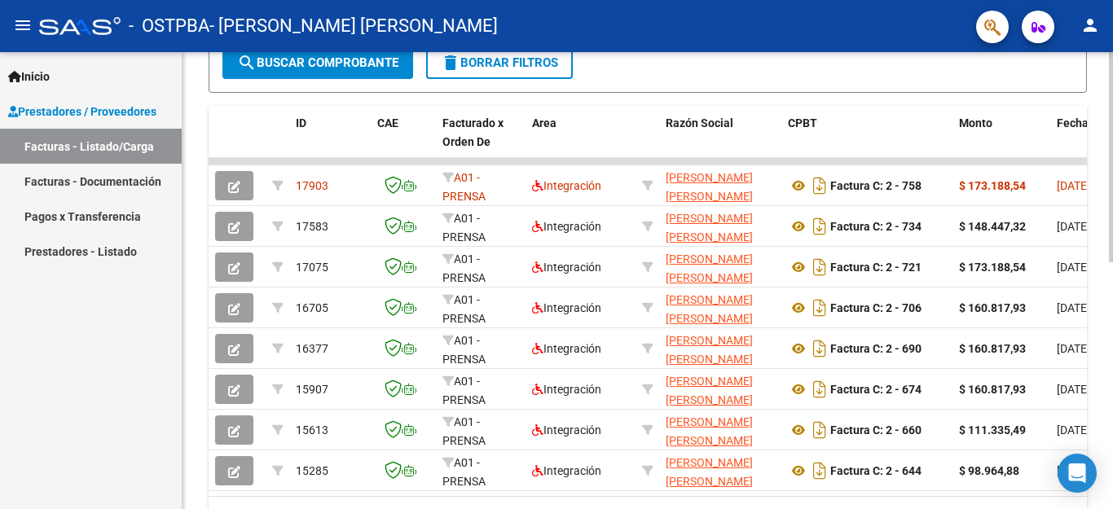
scroll to position [459, 0]
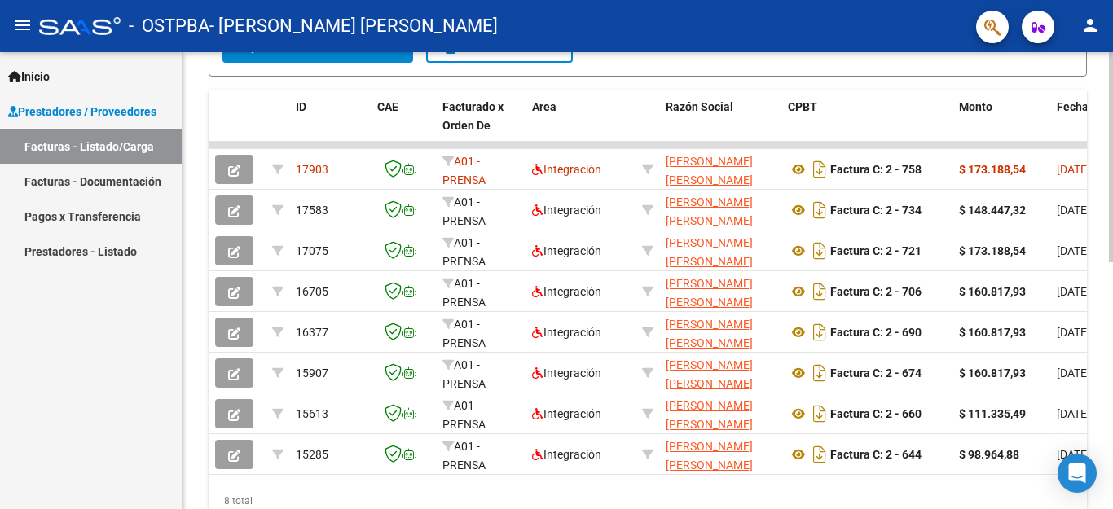
click at [1112, 262] on div at bounding box center [1111, 157] width 4 height 210
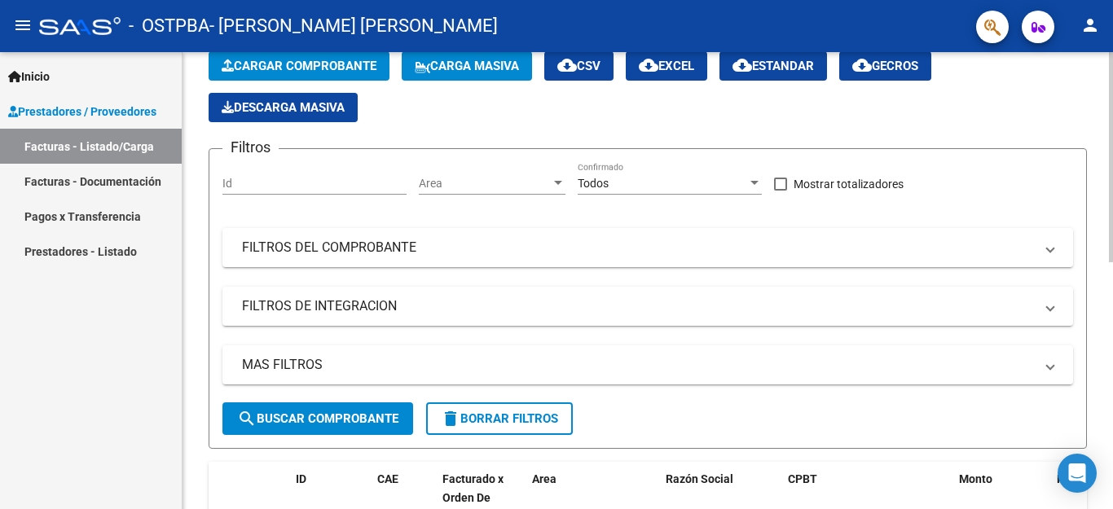
scroll to position [0, 0]
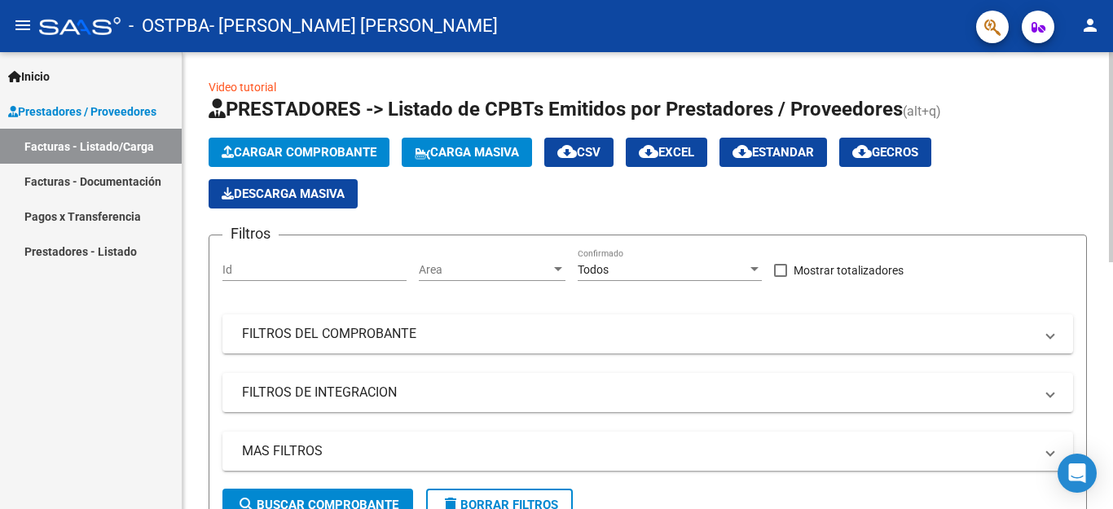
click at [1112, 79] on div at bounding box center [1111, 157] width 4 height 210
click at [1112, 50] on div "menu - OSTPBA - GUEVARA MARIA VERONICA person Inicio Instructivos Contacto OS P…" at bounding box center [556, 254] width 1113 height 509
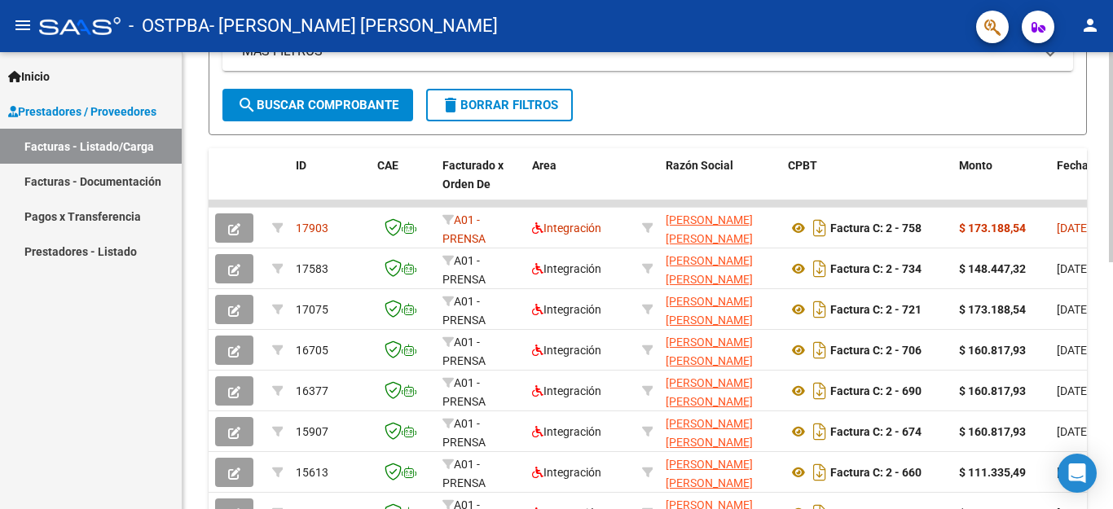
scroll to position [402, 0]
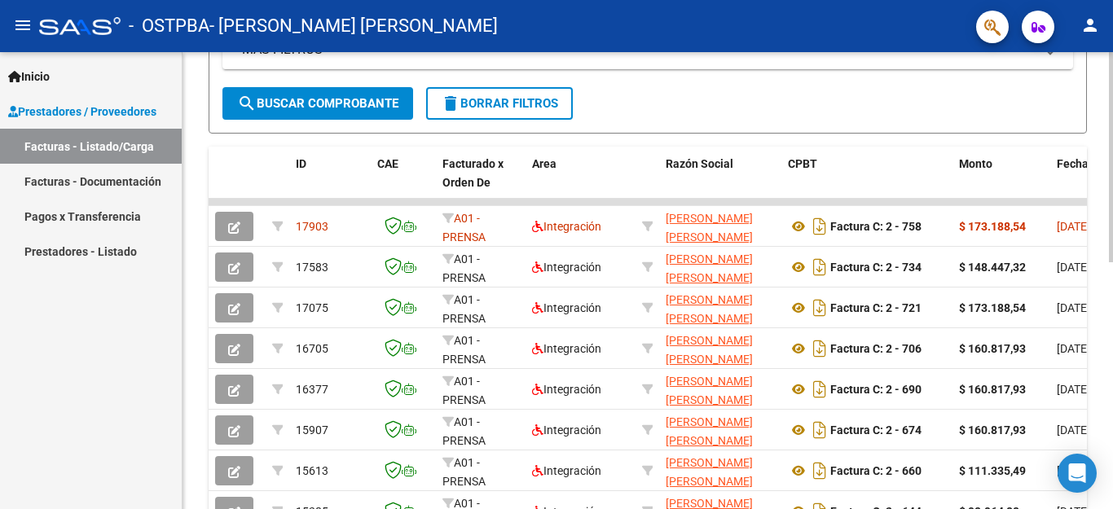
click at [1109, 262] on div at bounding box center [1111, 157] width 4 height 210
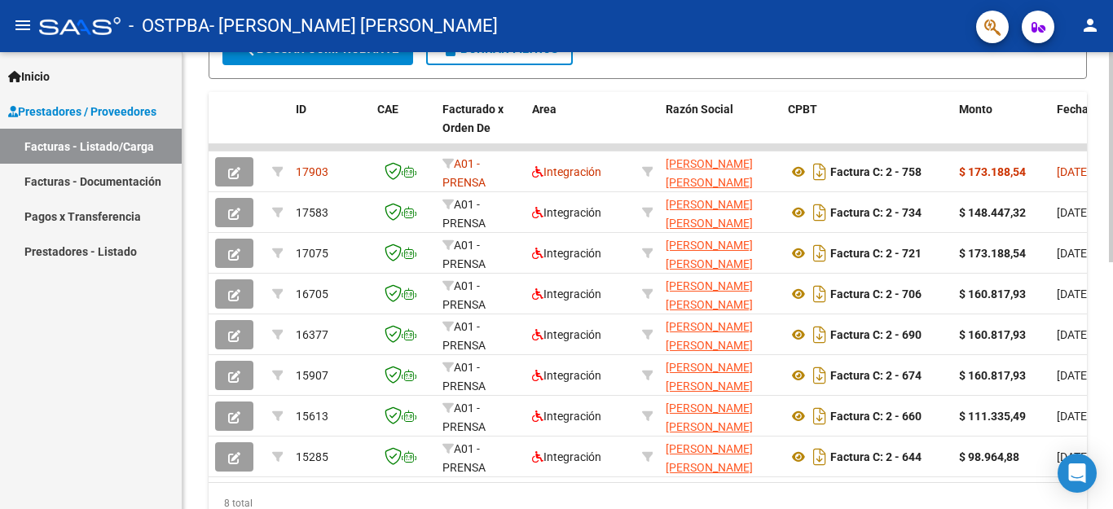
scroll to position [491, 0]
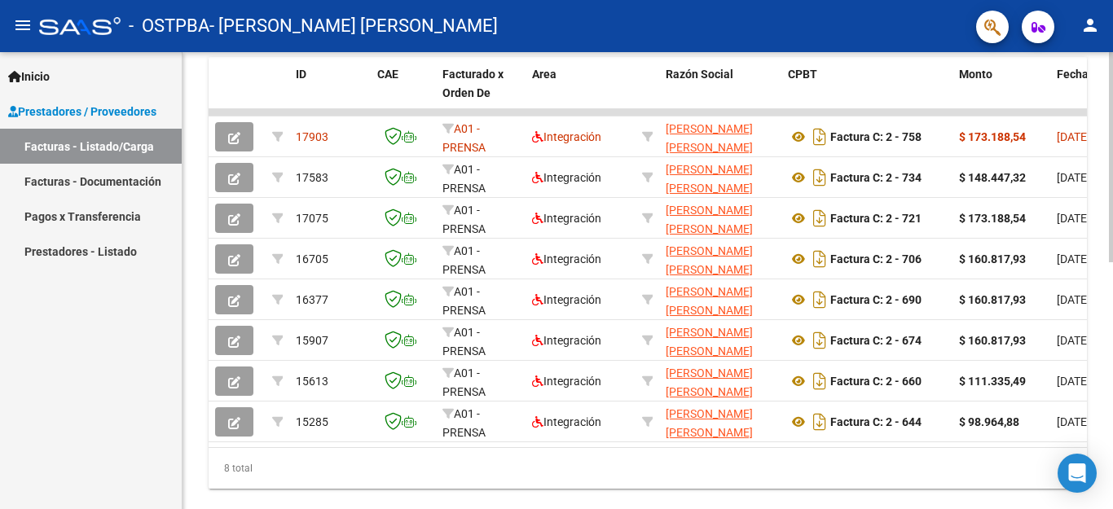
click at [1112, 262] on div at bounding box center [1111, 157] width 4 height 210
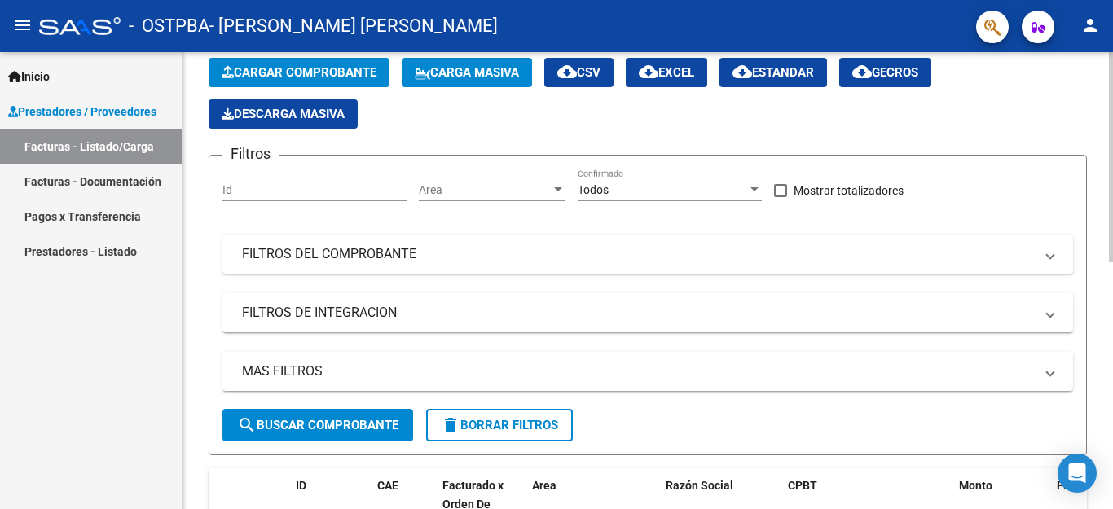
scroll to position [0, 0]
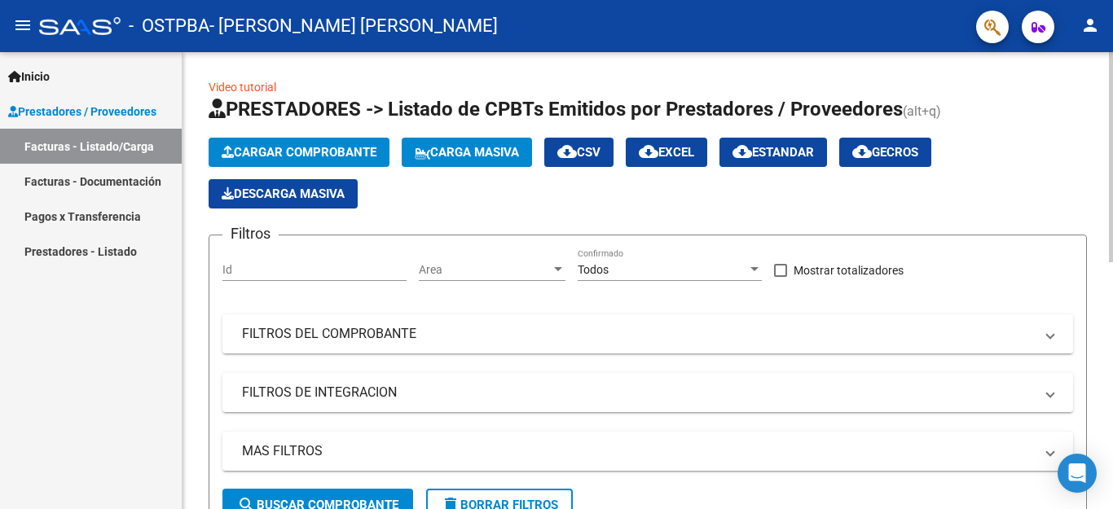
click at [1112, 35] on div "menu - OSTPBA - GUEVARA MARIA VERONICA person Inicio Instructivos Contacto OS P…" at bounding box center [556, 254] width 1113 height 509
